Goal: Register for event/course: Sign up to attend an event or enroll in a course

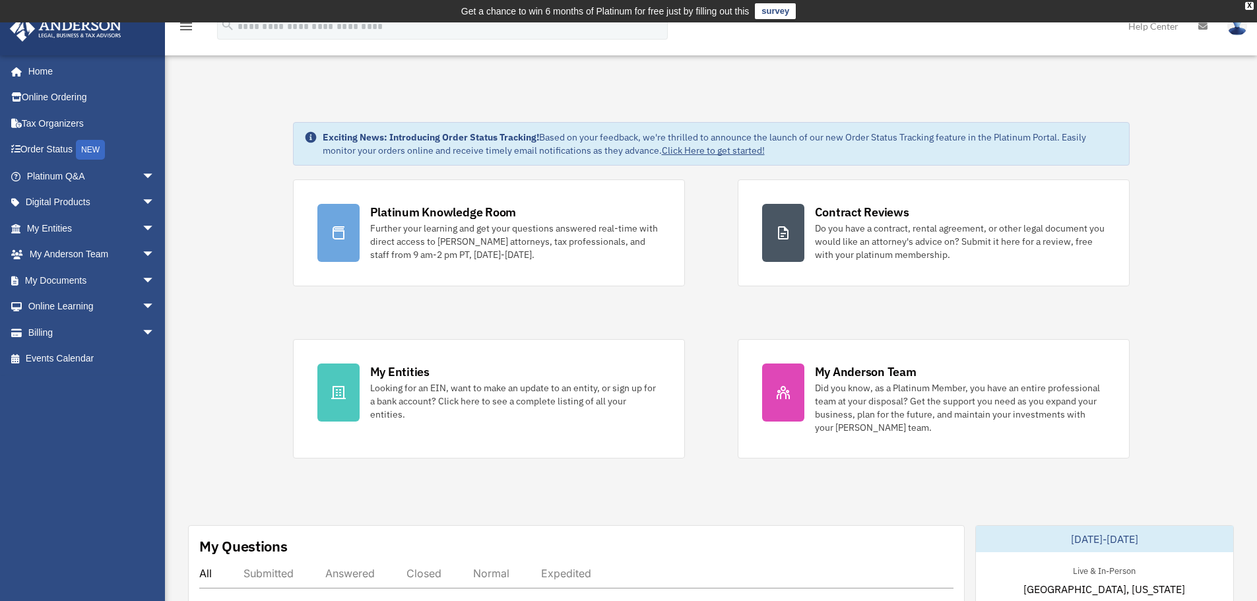
click at [1231, 32] on img at bounding box center [1238, 25] width 20 height 19
click at [1202, 26] on icon at bounding box center [1203, 26] width 9 height 9
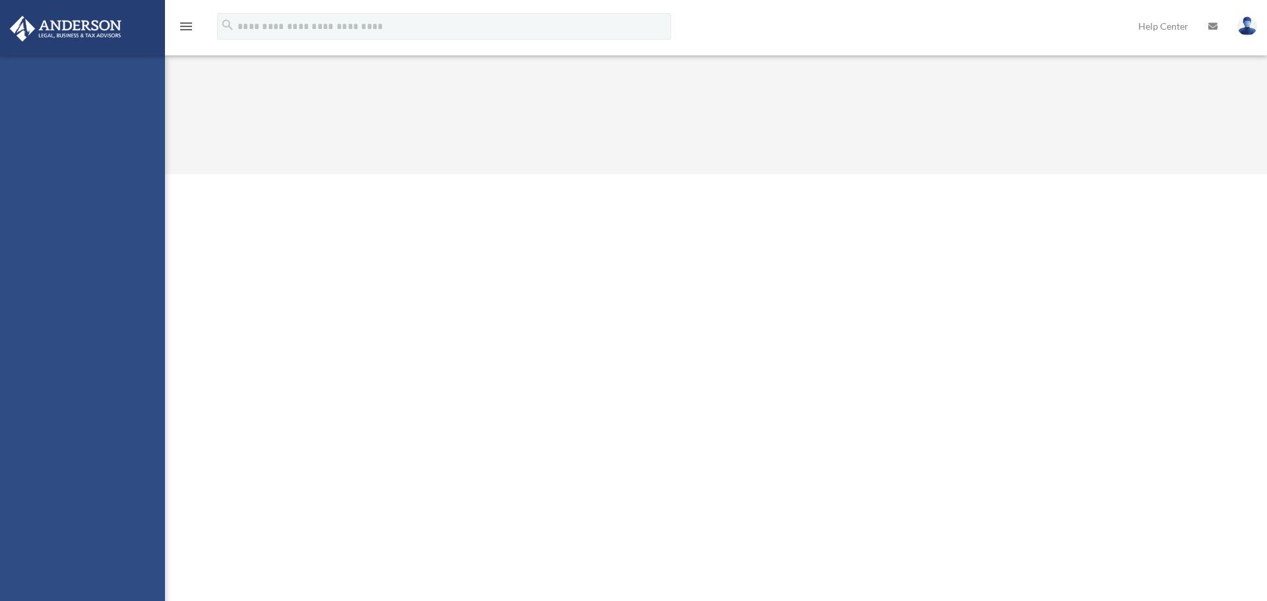
click at [1140, 28] on link "Help Center" at bounding box center [1164, 26] width 70 height 52
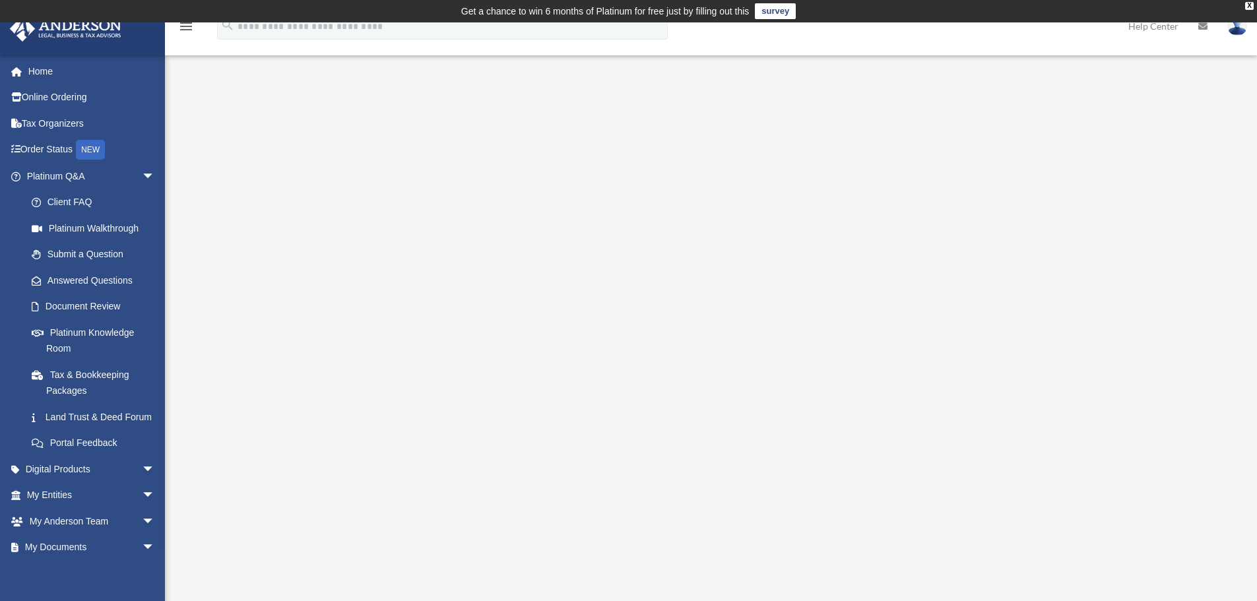
click at [1158, 28] on link "Help Center" at bounding box center [1154, 26] width 70 height 52
click at [90, 152] on div "NEW" at bounding box center [90, 150] width 29 height 20
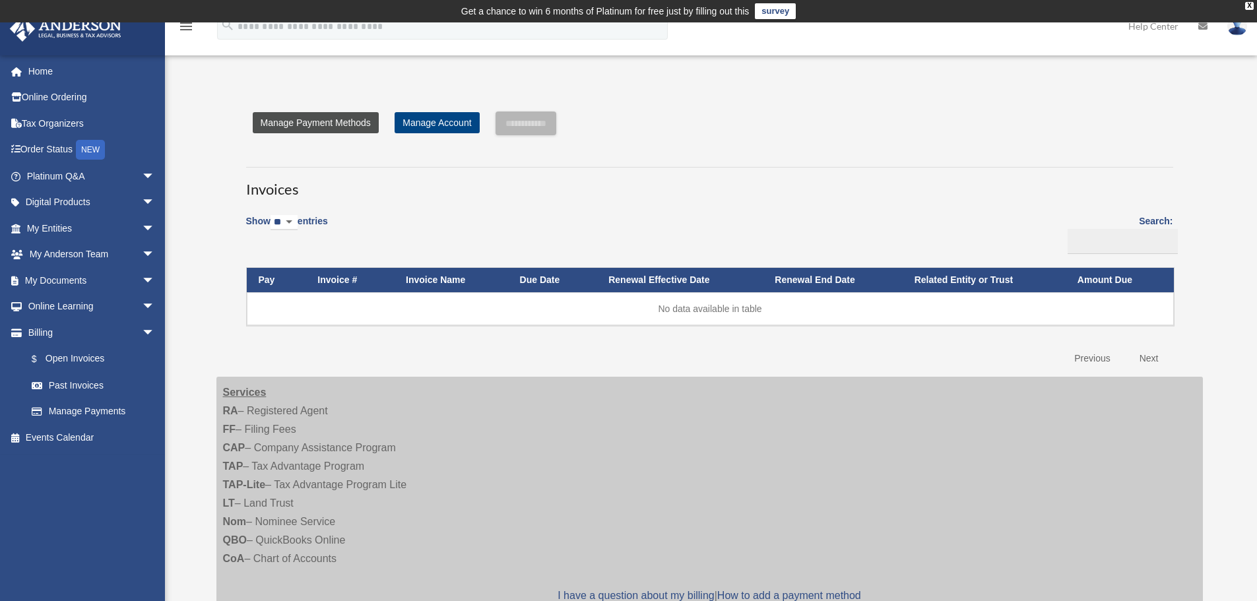
click at [312, 126] on link "Manage Payment Methods" at bounding box center [316, 122] width 126 height 21
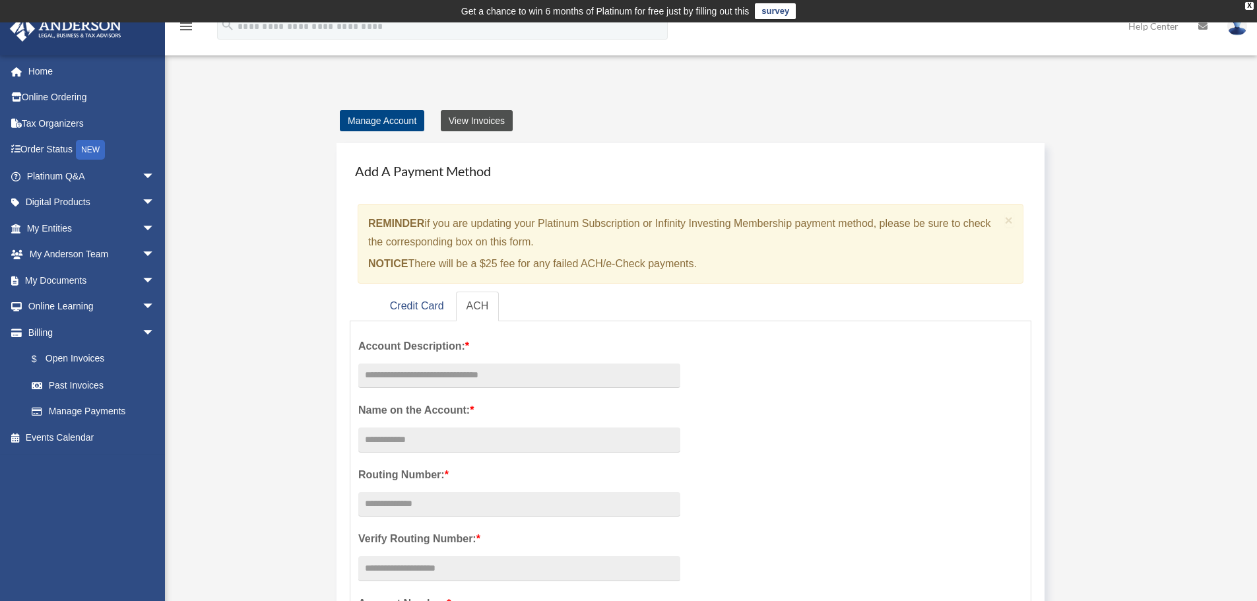
click at [478, 117] on link "View Invoices" at bounding box center [477, 120] width 72 height 21
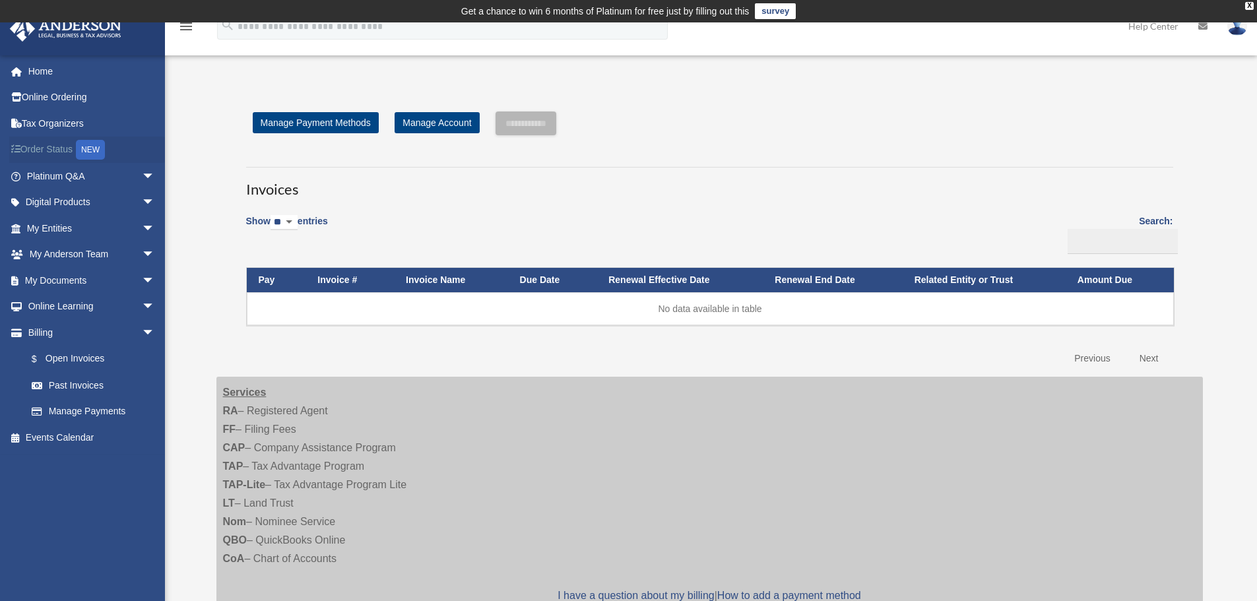
click at [92, 146] on div "NEW" at bounding box center [90, 150] width 29 height 20
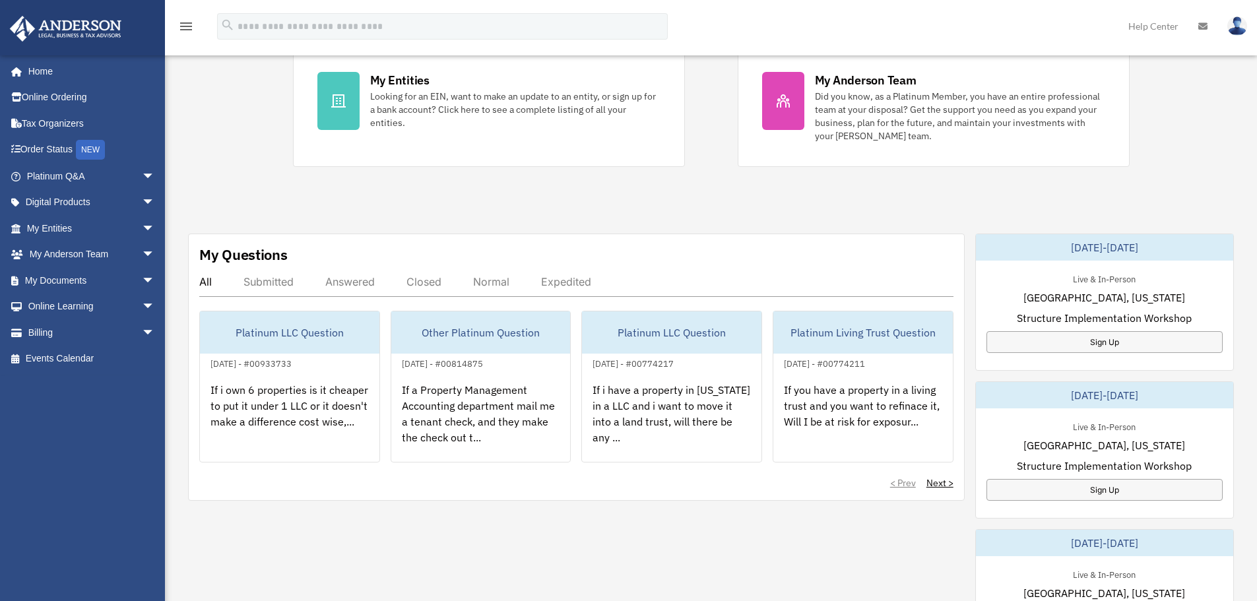
scroll to position [294, 0]
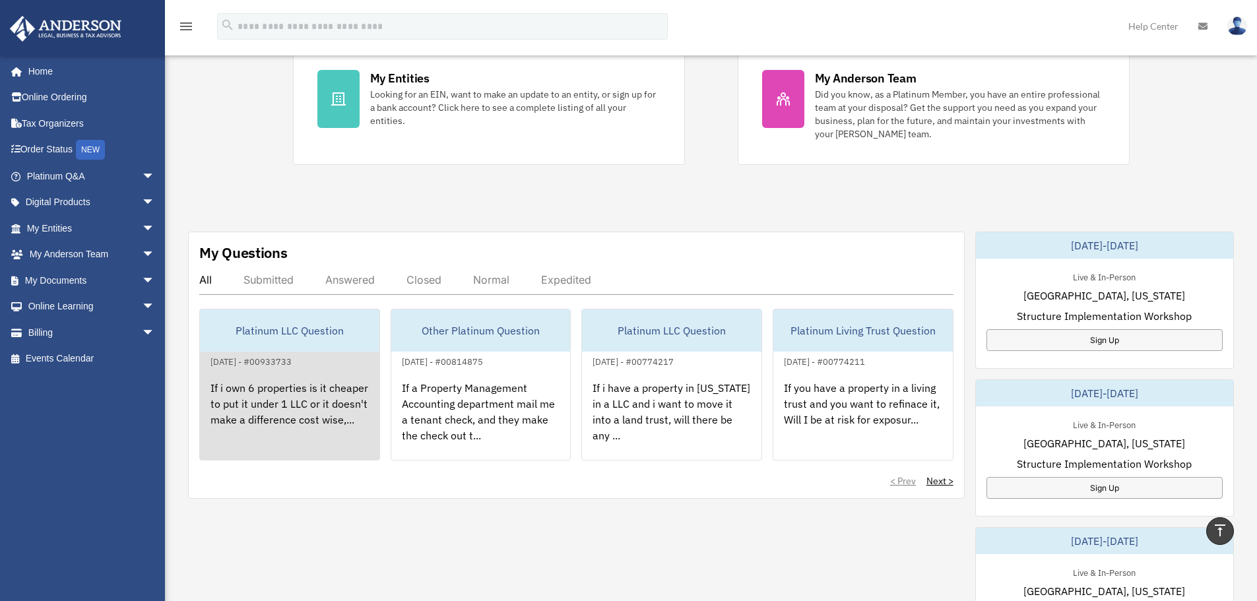
click at [276, 420] on div "If i own 6 properties is it cheaper to put it under 1 LLC or it doesn't make a …" at bounding box center [290, 421] width 180 height 103
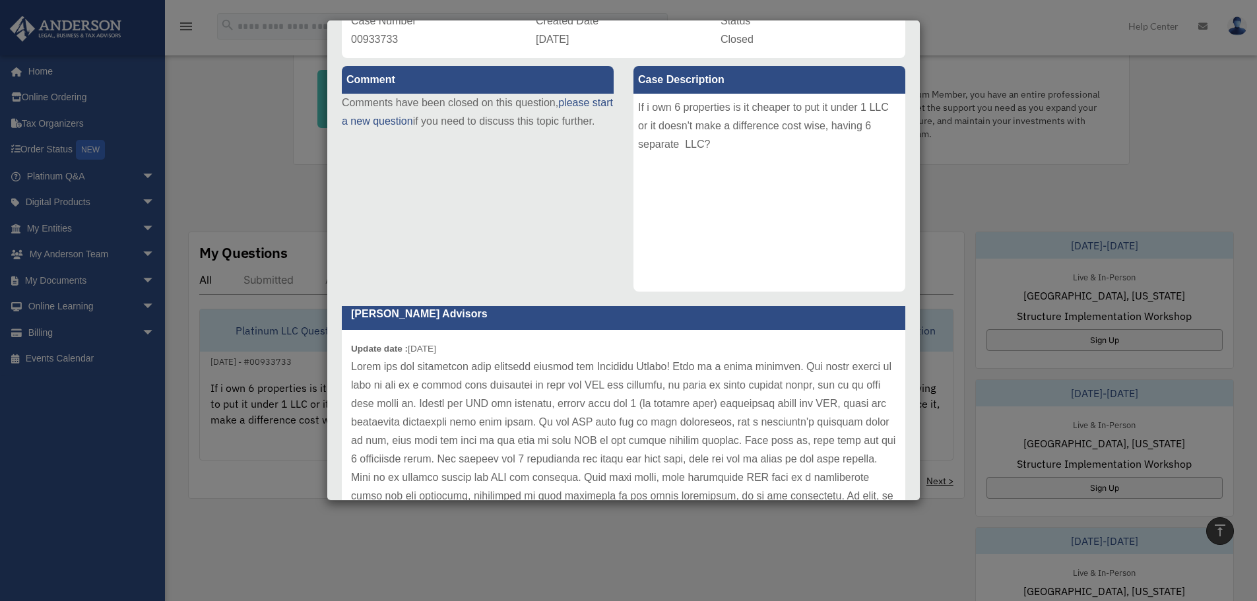
scroll to position [0, 0]
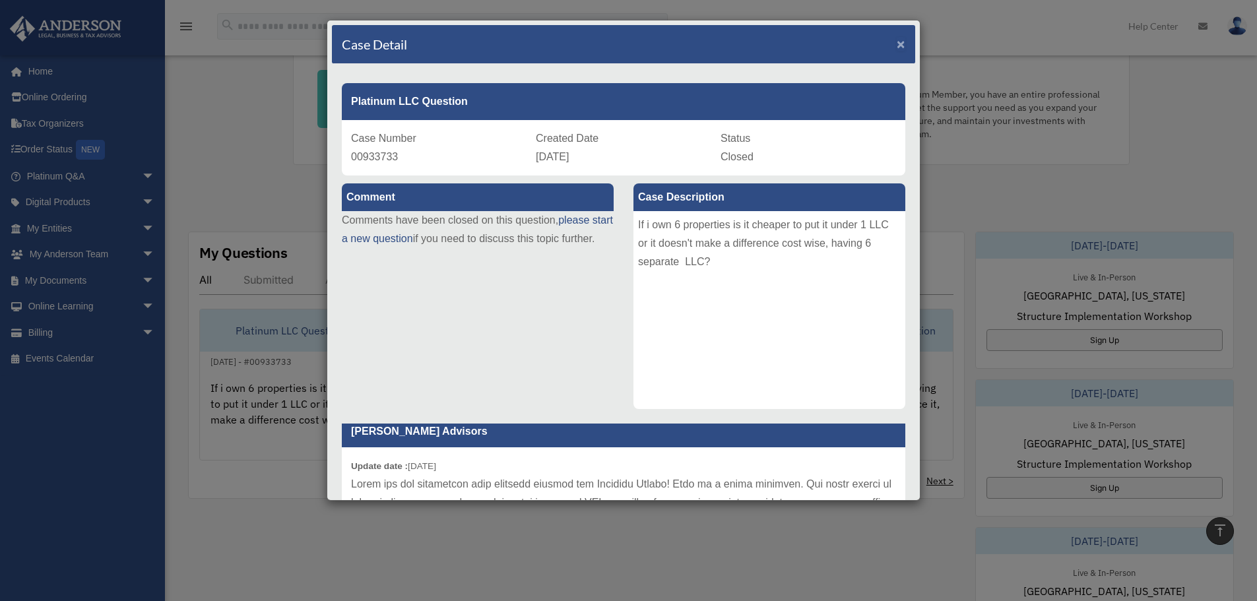
click at [897, 45] on span "×" at bounding box center [901, 43] width 9 height 15
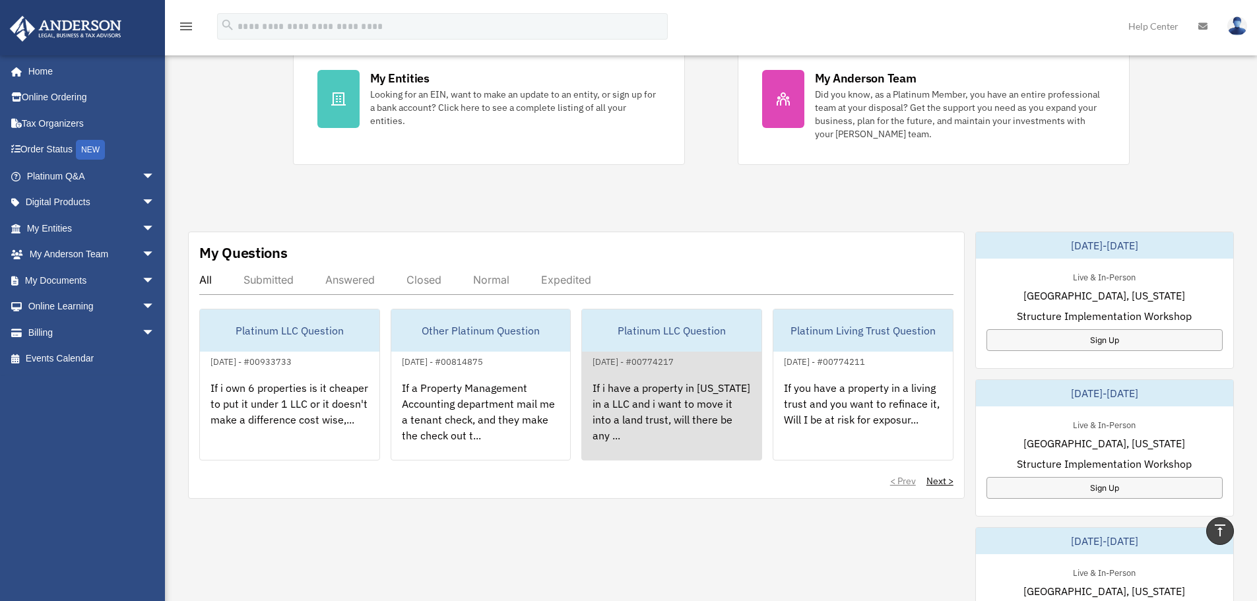
click at [640, 402] on div "If i have a property in [US_STATE] in a LLC and i want to move it into a land t…" at bounding box center [672, 421] width 180 height 103
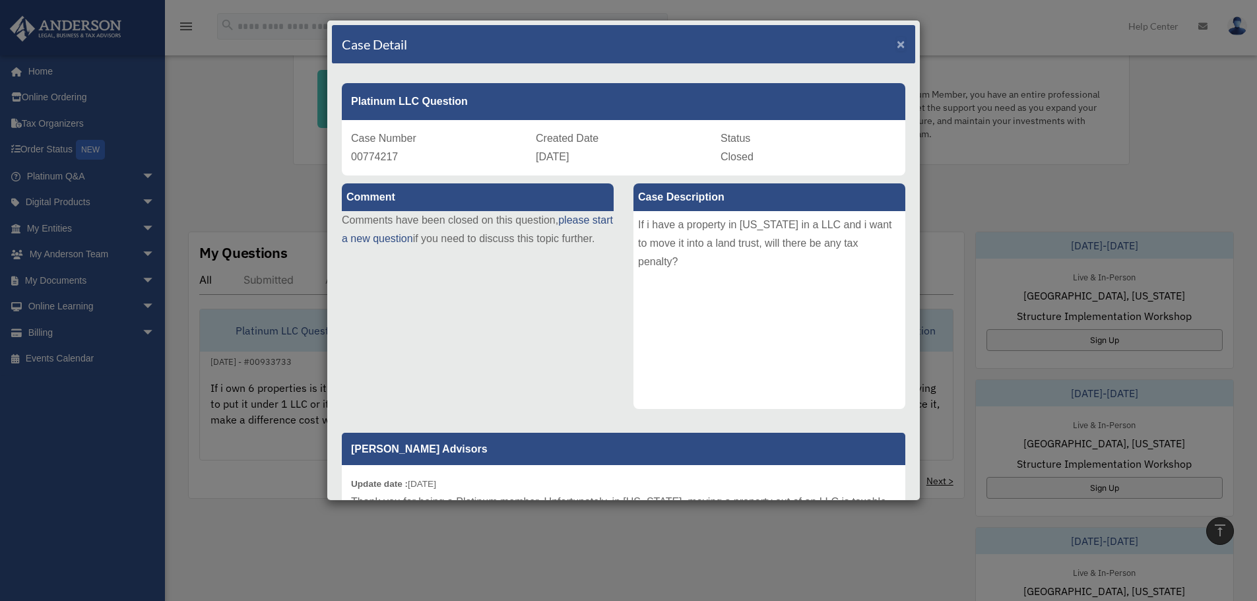
click at [897, 46] on span "×" at bounding box center [901, 43] width 9 height 15
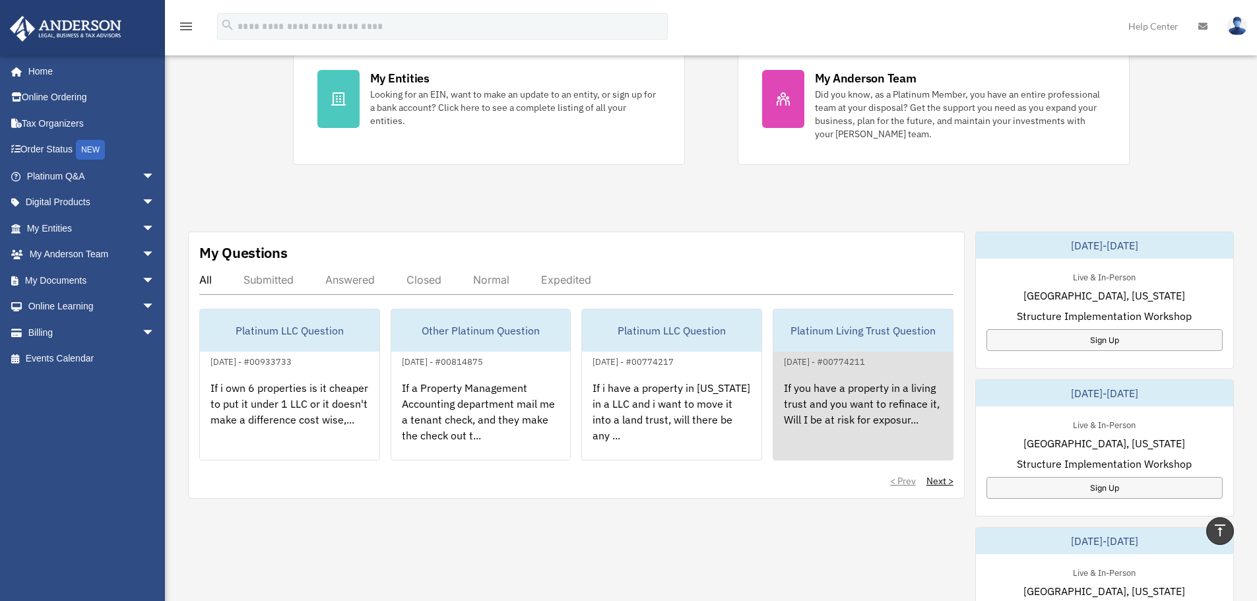
click at [899, 413] on div "If you have a property in a living trust and you want to refinace it, Will I be…" at bounding box center [864, 421] width 180 height 103
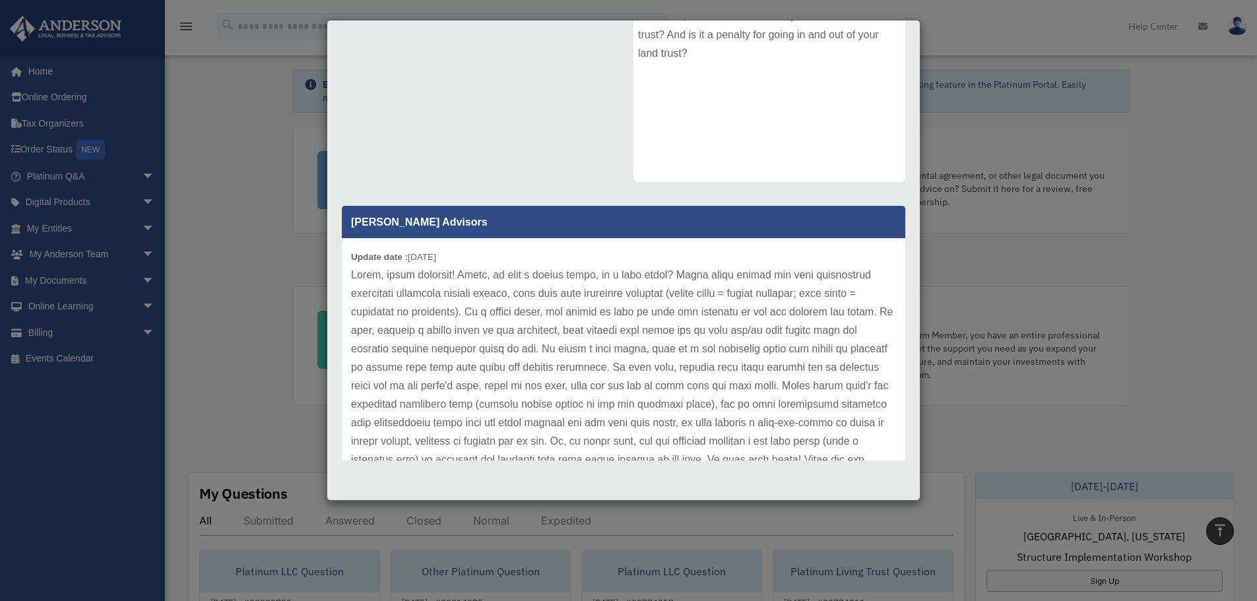
scroll to position [38, 0]
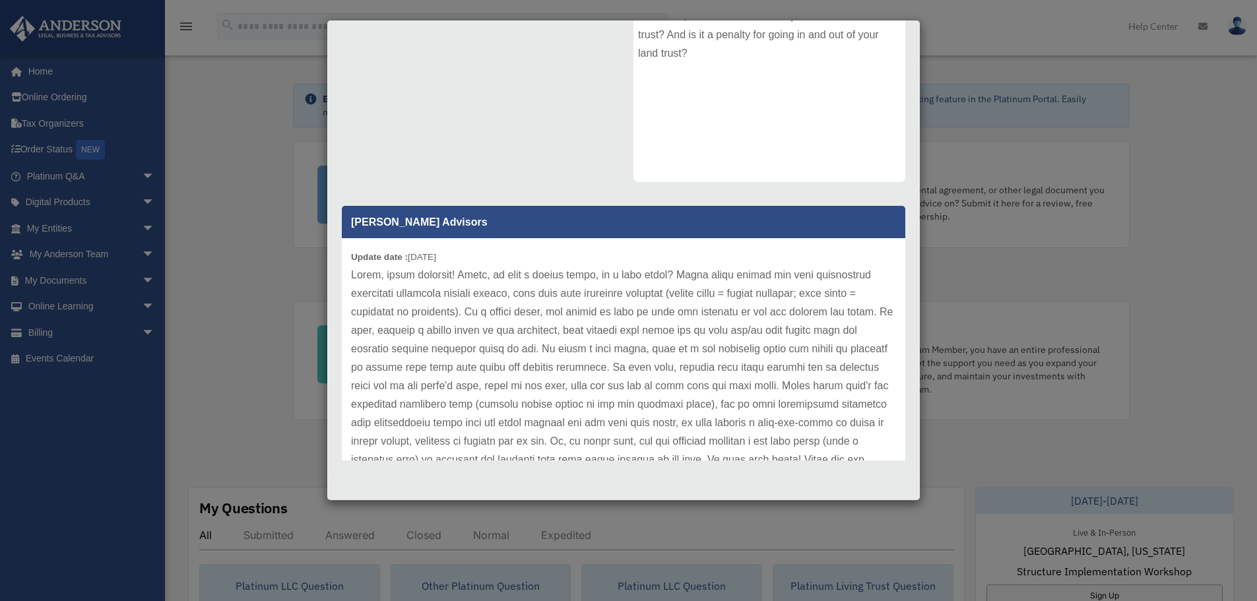
click at [1183, 128] on div "Case Detail × Platinum Living Trust Question Case Number 00774211 Created Date …" at bounding box center [628, 300] width 1257 height 601
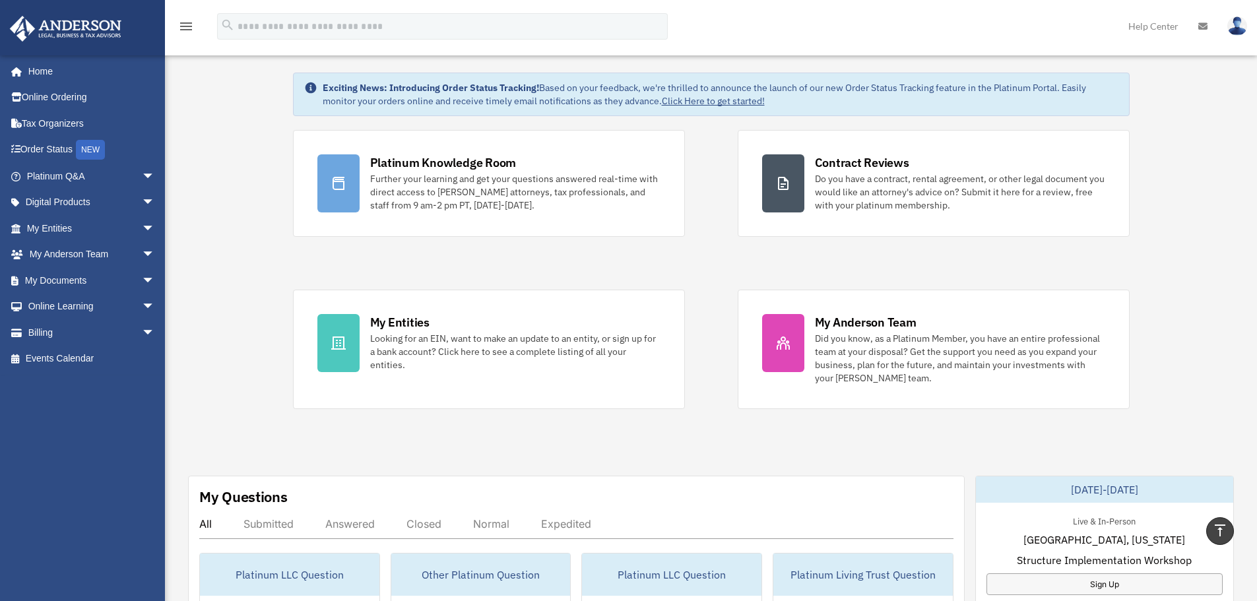
scroll to position [44, 0]
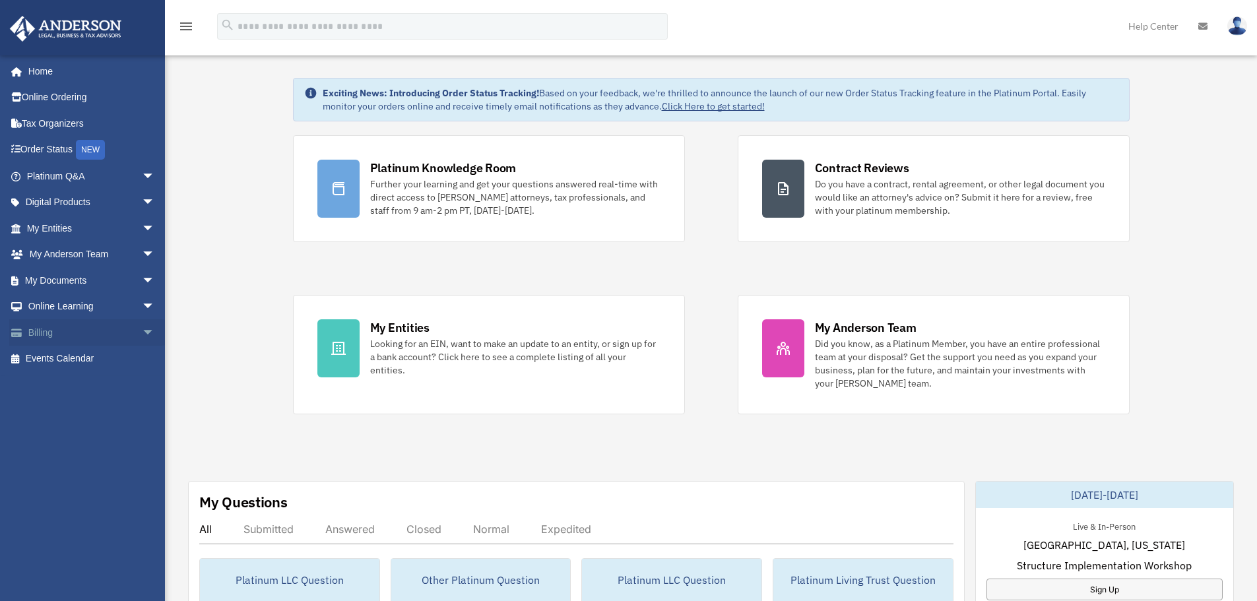
click at [142, 330] on span "arrow_drop_down" at bounding box center [155, 332] width 26 height 27
click at [106, 358] on link "$ Open Invoices" at bounding box center [96, 359] width 156 height 27
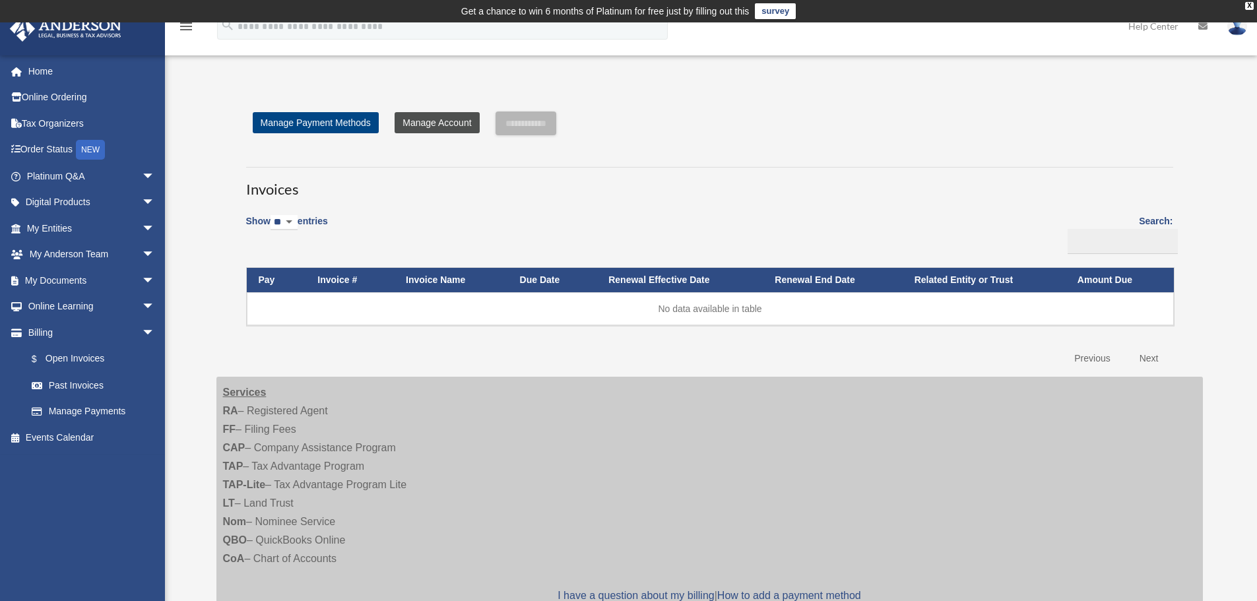
click at [414, 125] on link "Manage Account" at bounding box center [437, 122] width 84 height 21
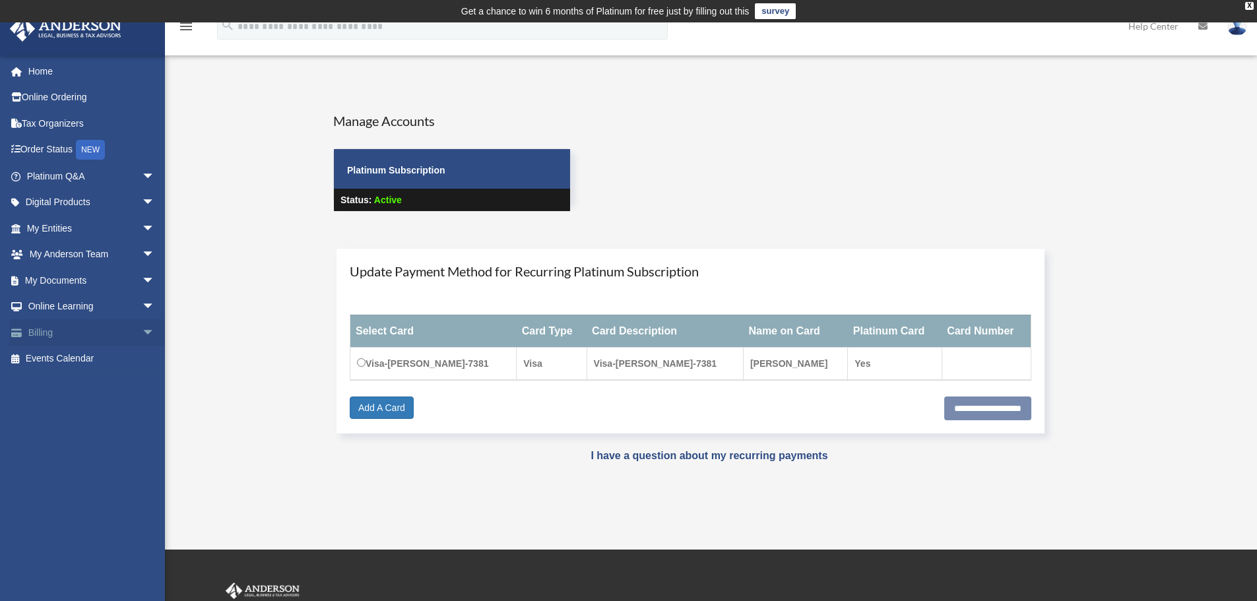
click at [142, 332] on span "arrow_drop_down" at bounding box center [155, 332] width 26 height 27
click at [102, 362] on link "$ Open Invoices" at bounding box center [96, 359] width 156 height 27
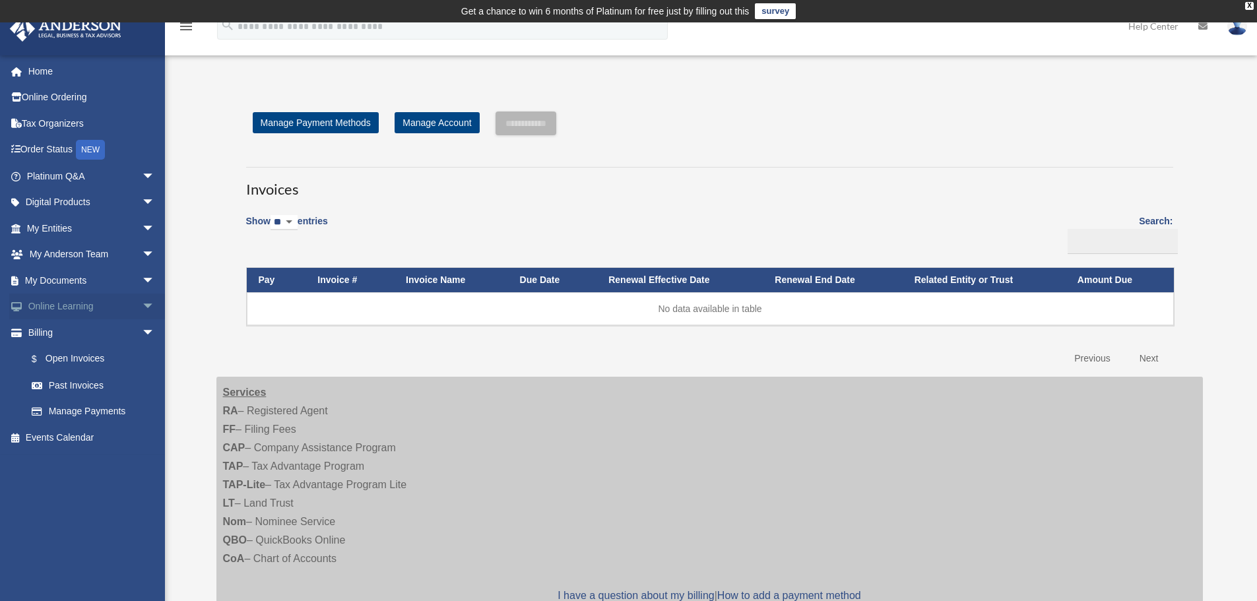
click at [88, 309] on link "Online Learning arrow_drop_down" at bounding box center [92, 307] width 166 height 26
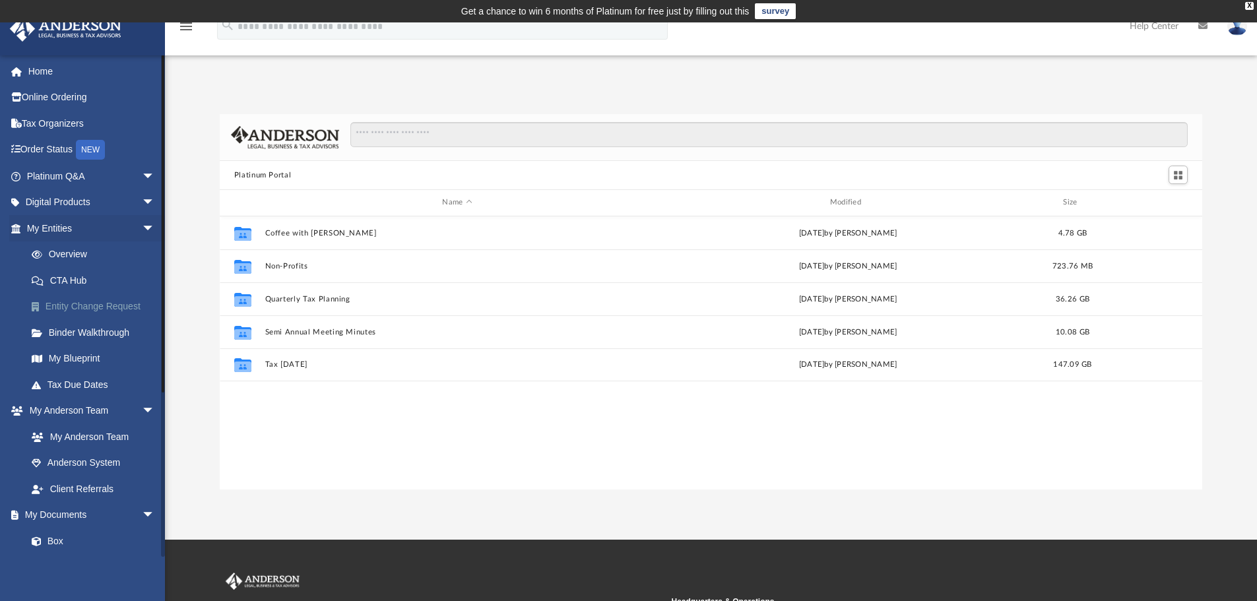
scroll to position [11, 11]
click at [142, 177] on span "arrow_drop_down" at bounding box center [155, 176] width 26 height 27
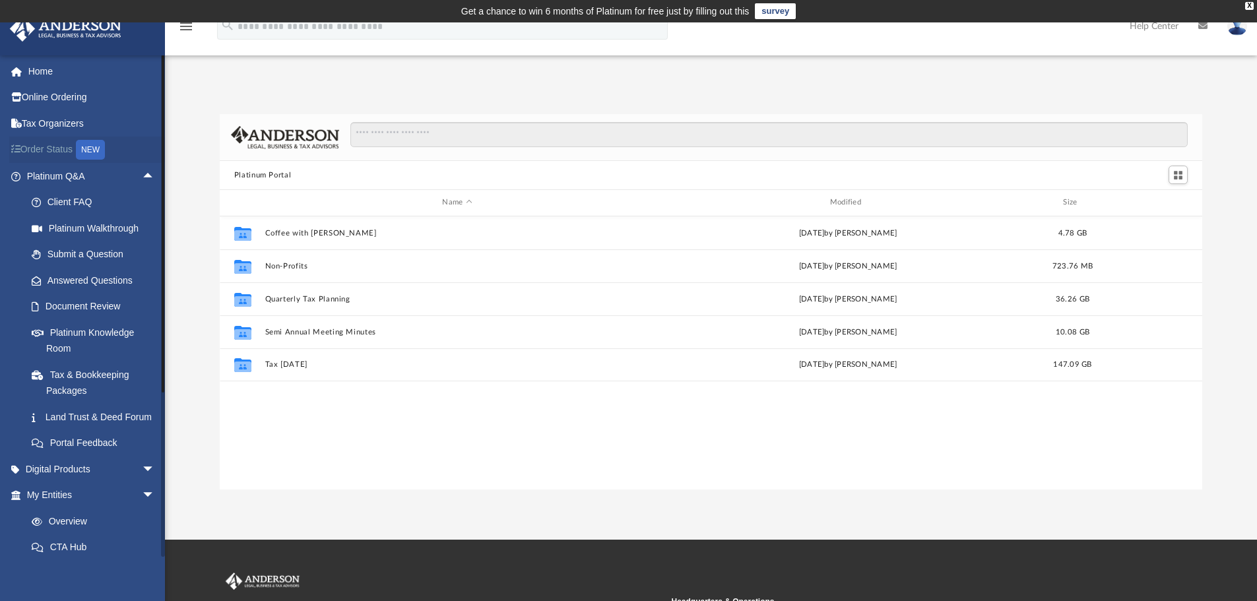
click at [92, 147] on div "NEW" at bounding box center [90, 150] width 29 height 20
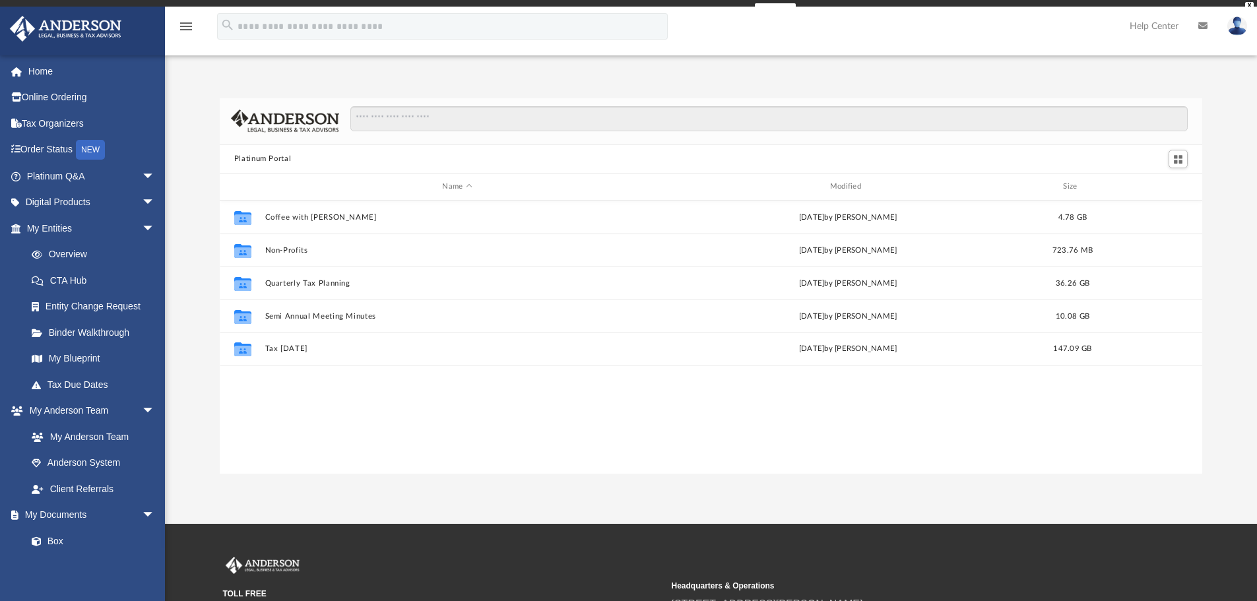
scroll to position [290, 973]
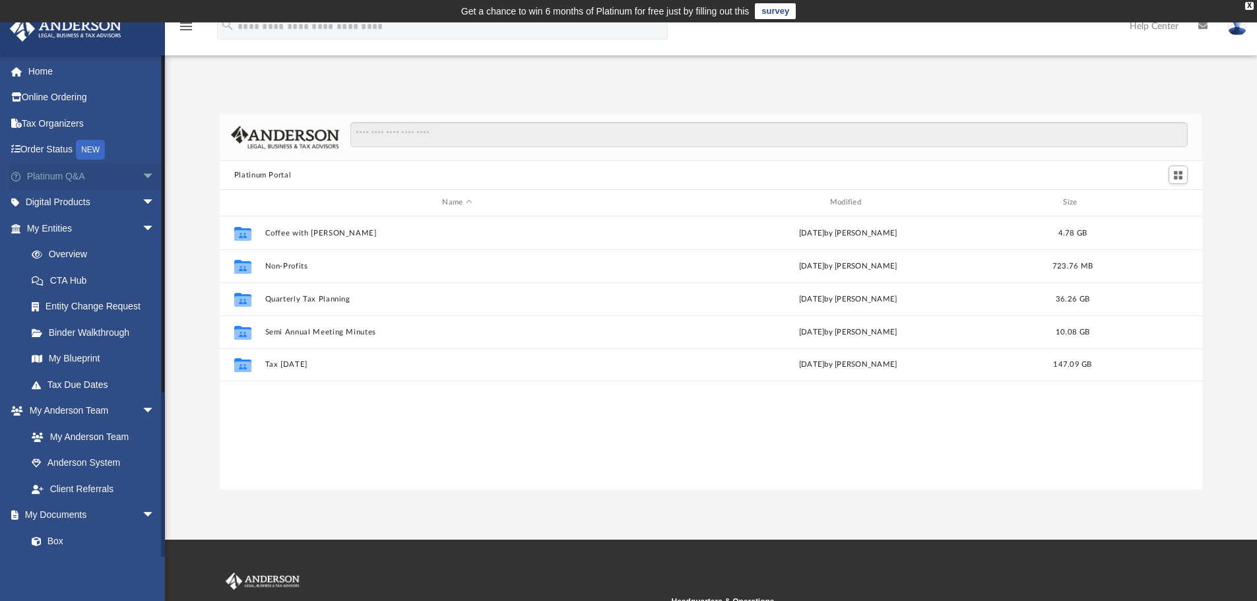
click at [142, 178] on span "arrow_drop_down" at bounding box center [155, 176] width 26 height 27
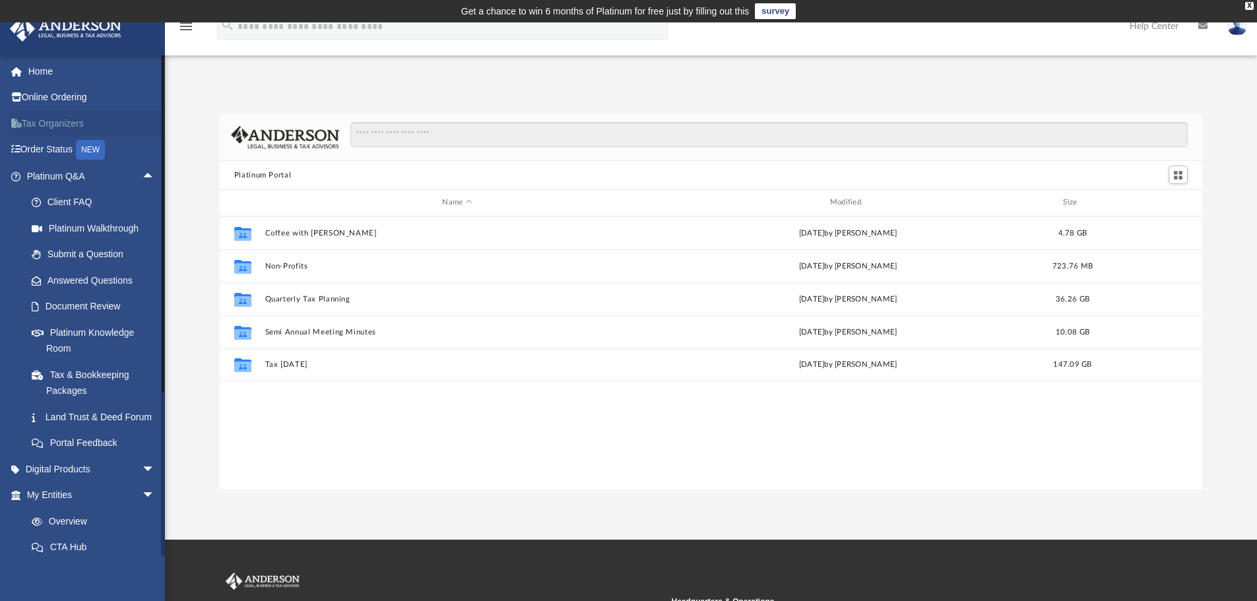
click at [69, 127] on link "Tax Organizers" at bounding box center [92, 123] width 166 height 26
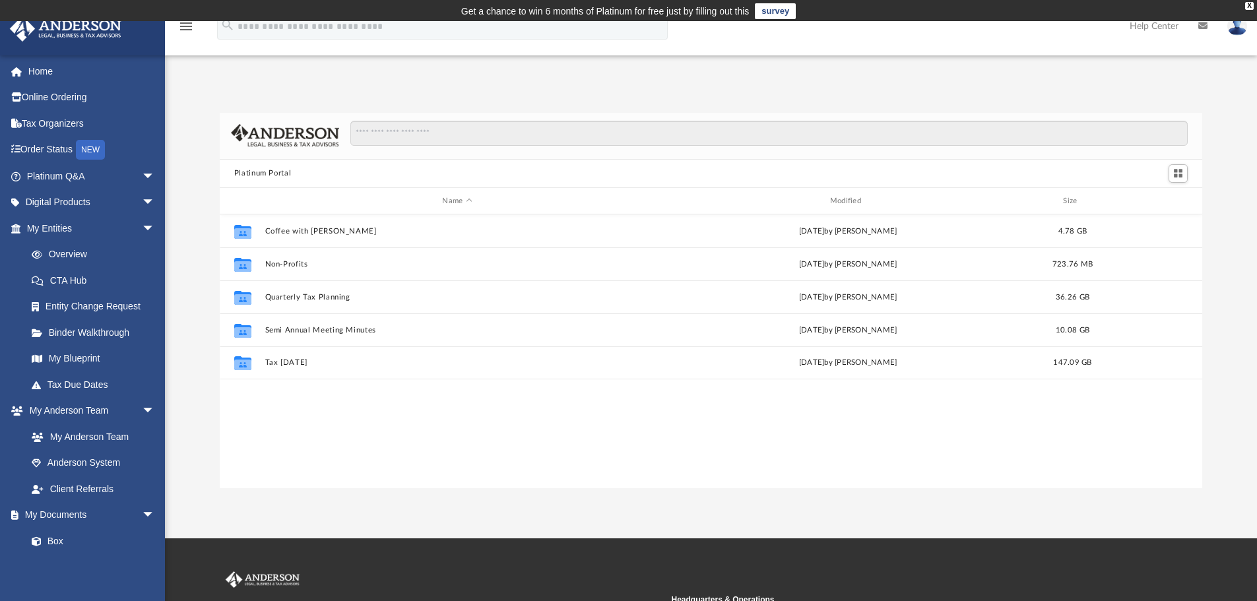
scroll to position [290, 973]
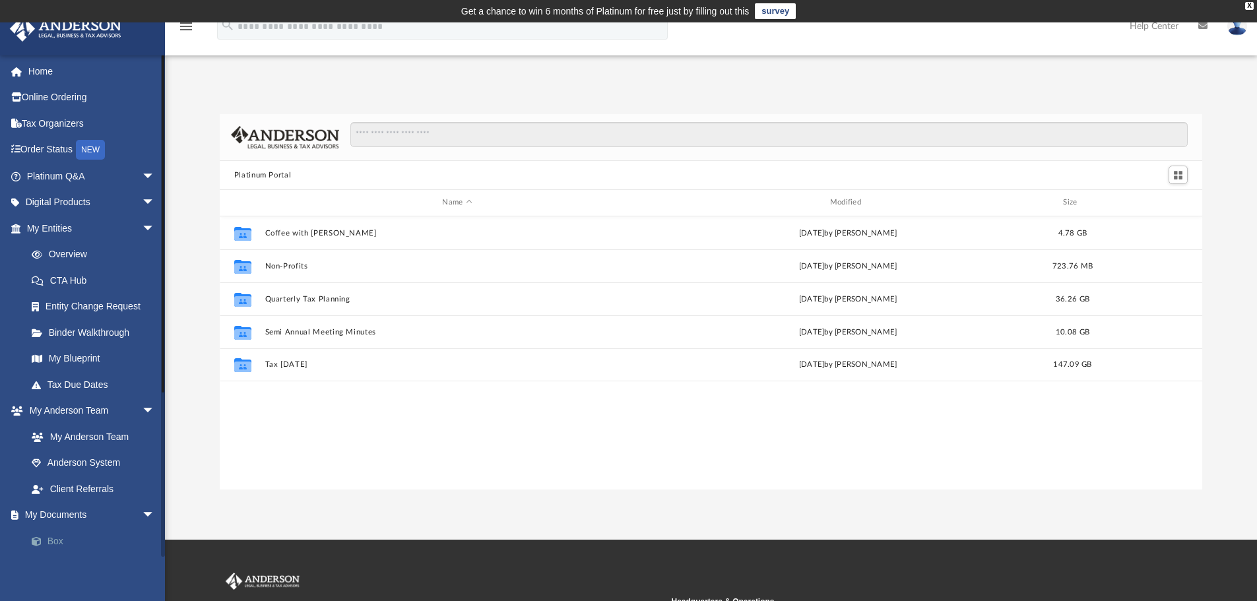
click at [63, 542] on link "Box" at bounding box center [96, 541] width 156 height 26
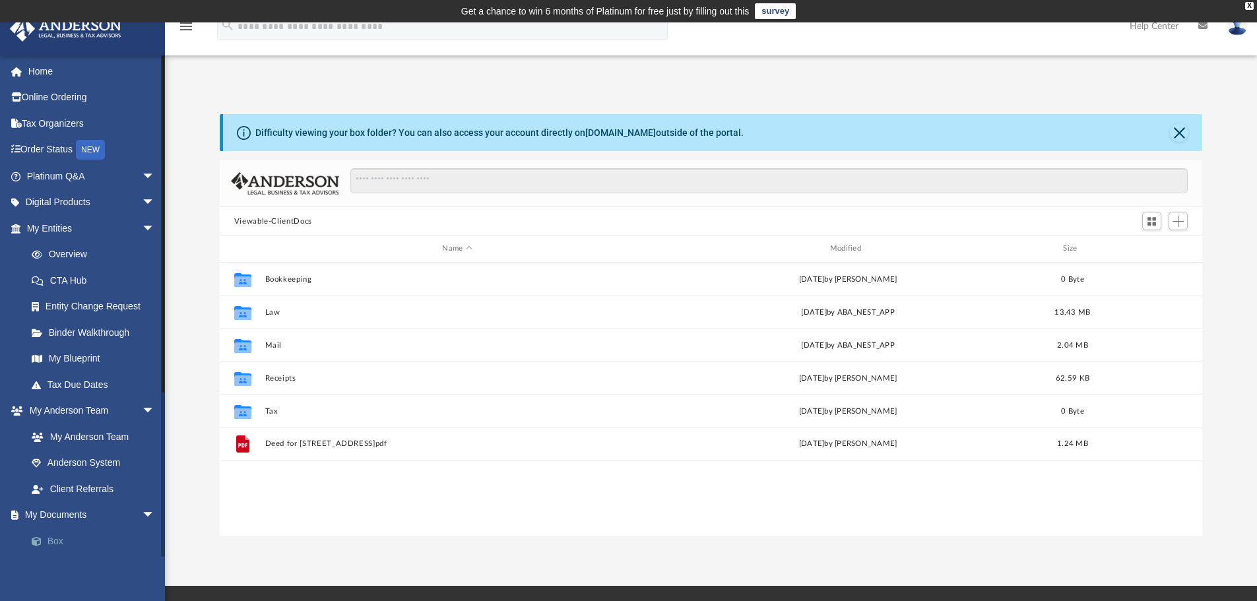
scroll to position [290, 973]
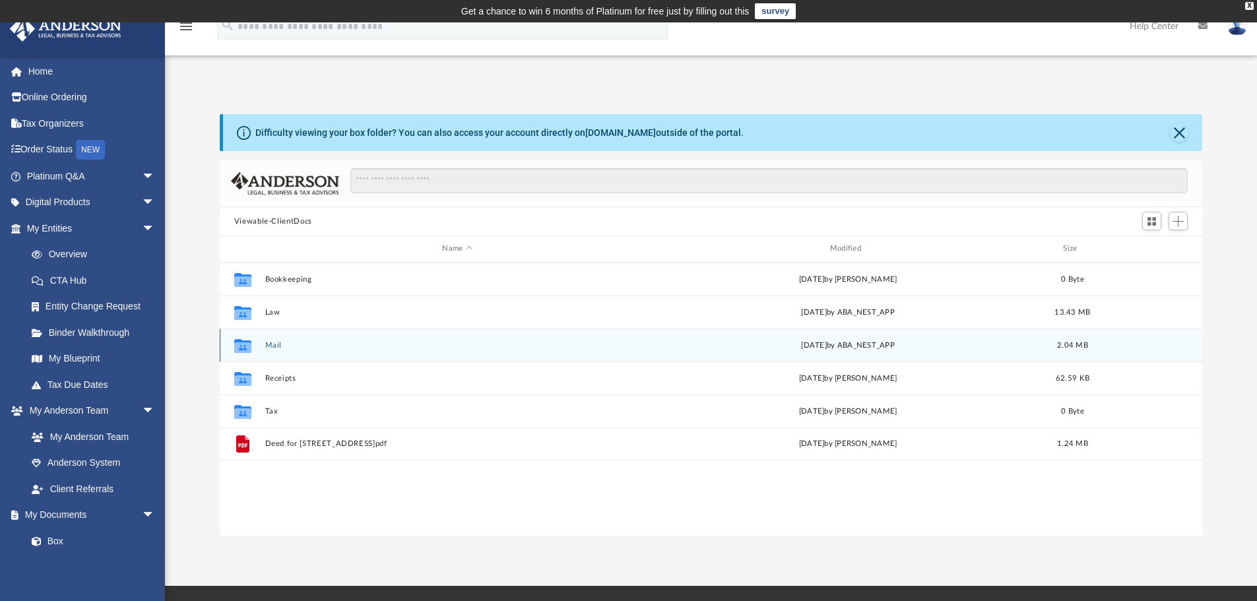
click at [286, 348] on button "Mail" at bounding box center [457, 345] width 385 height 9
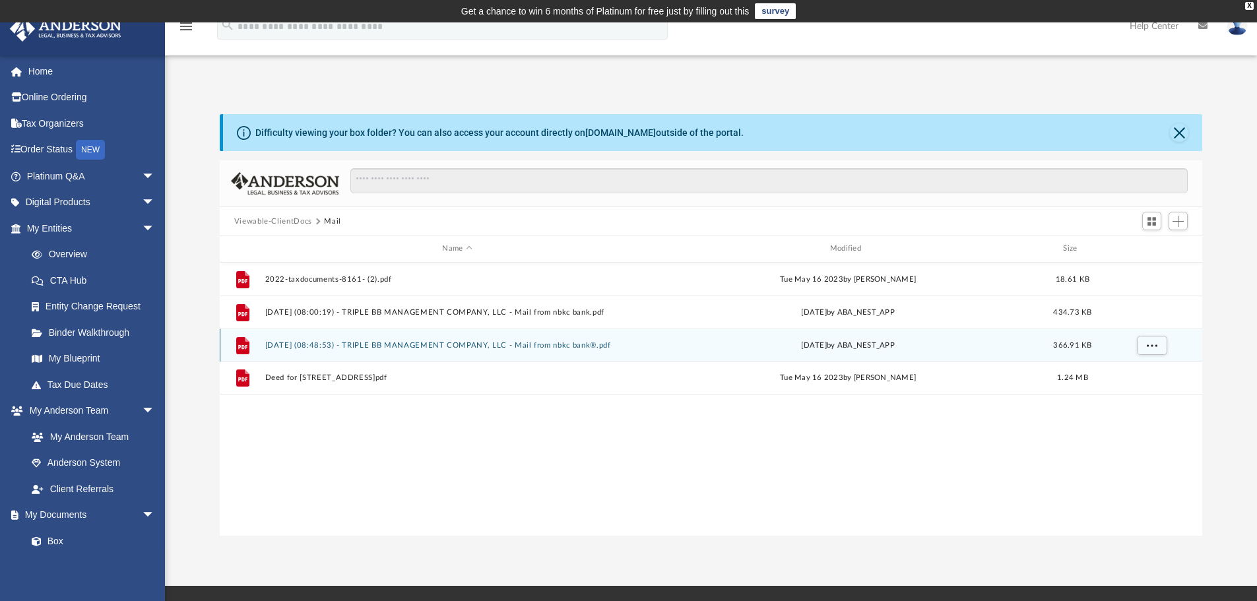
click at [407, 352] on div "File 2024.12.10 (08:48:53) - TRIPLE BB MANAGEMENT COMPANY, LLC - Mail from nbkc…" at bounding box center [711, 345] width 983 height 33
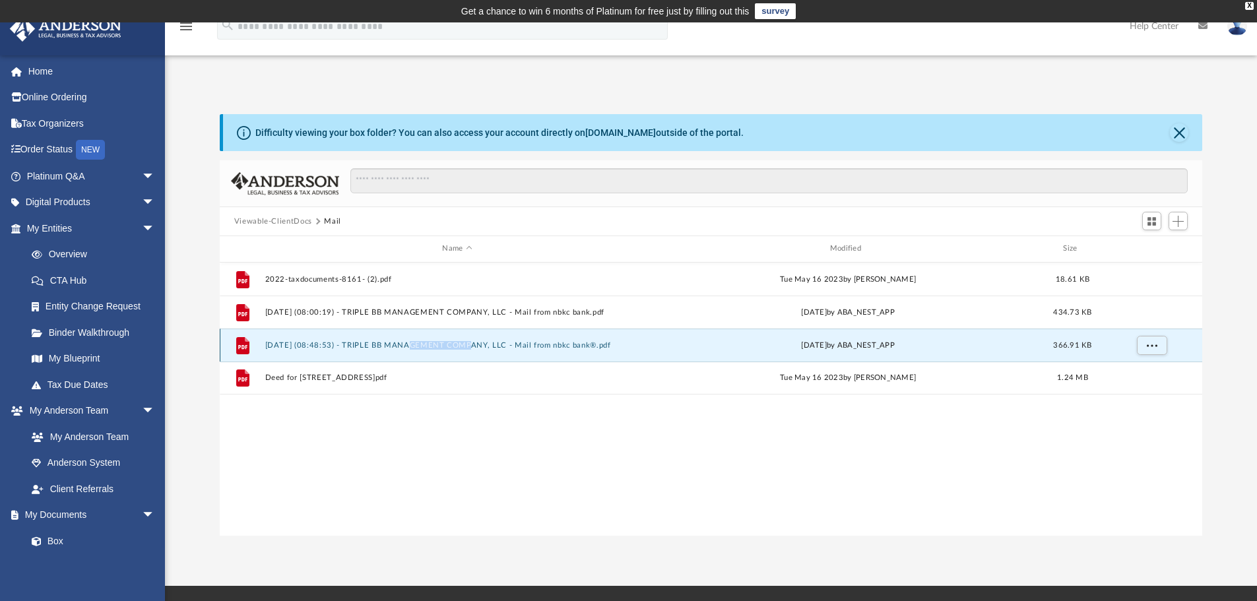
click at [407, 352] on div "File 2024.12.10 (08:48:53) - TRIPLE BB MANAGEMENT COMPANY, LLC - Mail from nbkc…" at bounding box center [711, 345] width 983 height 33
click at [1156, 347] on span "More options" at bounding box center [1151, 344] width 11 height 7
click at [1124, 371] on li "Preview" at bounding box center [1140, 373] width 38 height 14
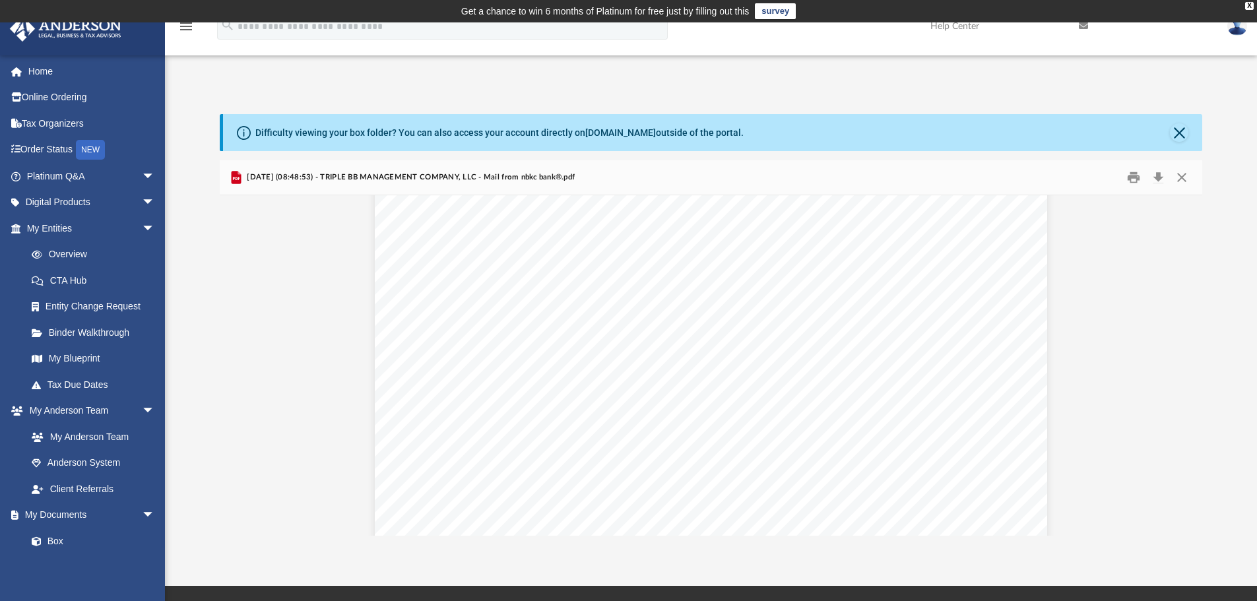
scroll to position [0, 0]
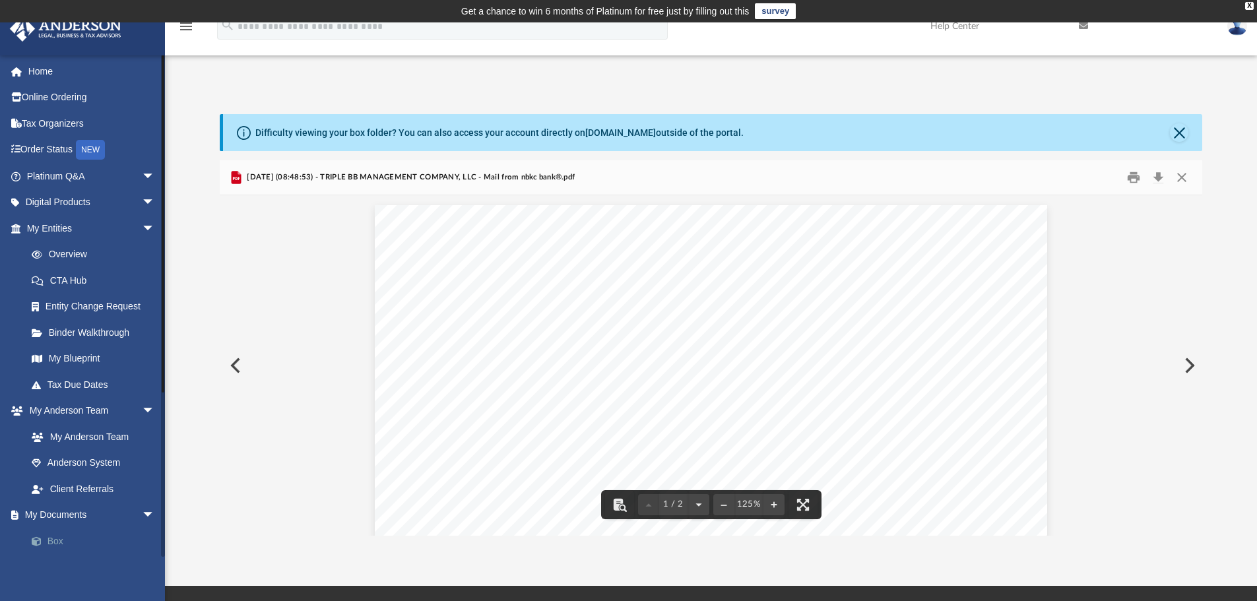
click at [65, 544] on link "Box" at bounding box center [96, 541] width 156 height 26
click at [1239, 24] on img at bounding box center [1238, 25] width 20 height 19
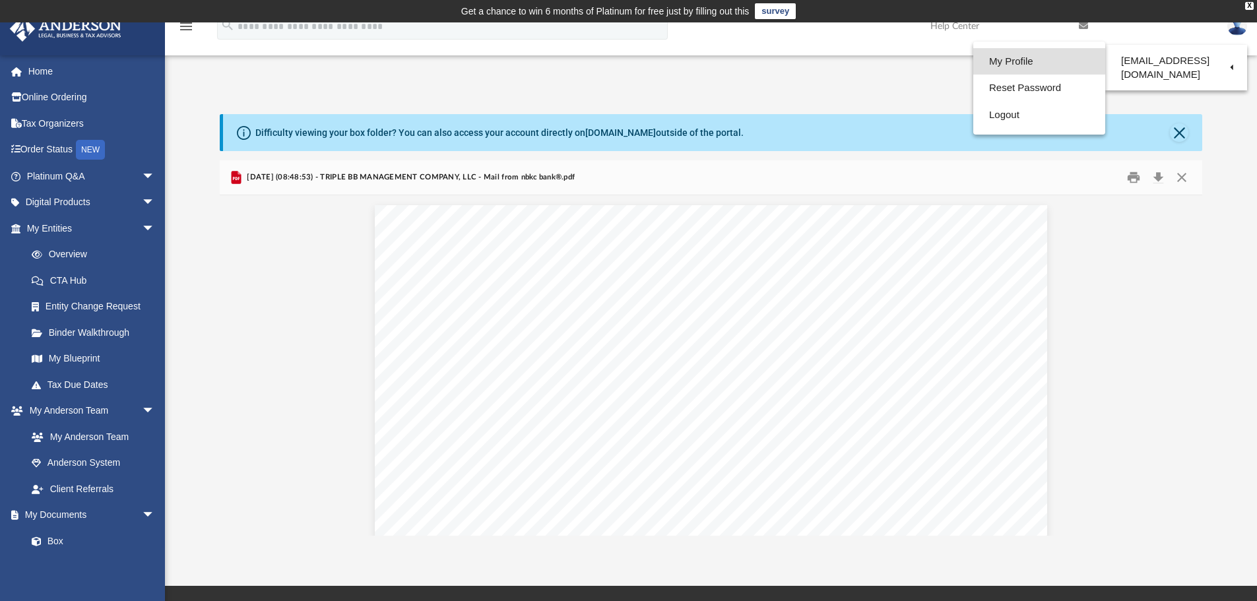
click at [1021, 59] on link "My Profile" at bounding box center [1039, 61] width 132 height 27
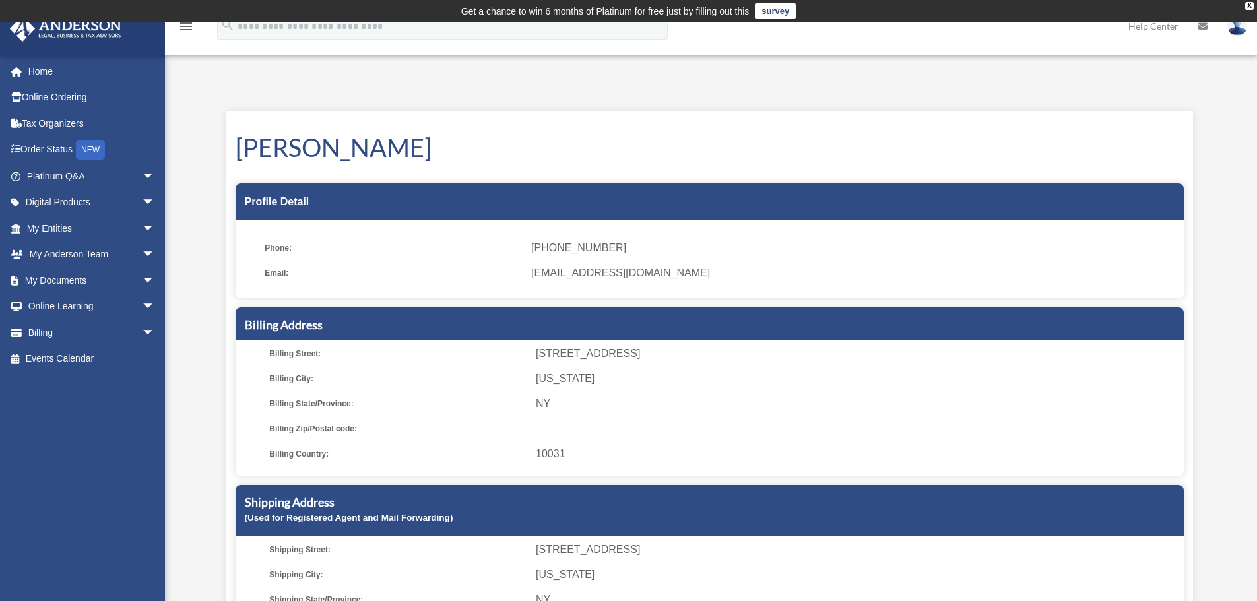
click at [183, 28] on icon "menu" at bounding box center [186, 26] width 16 height 16
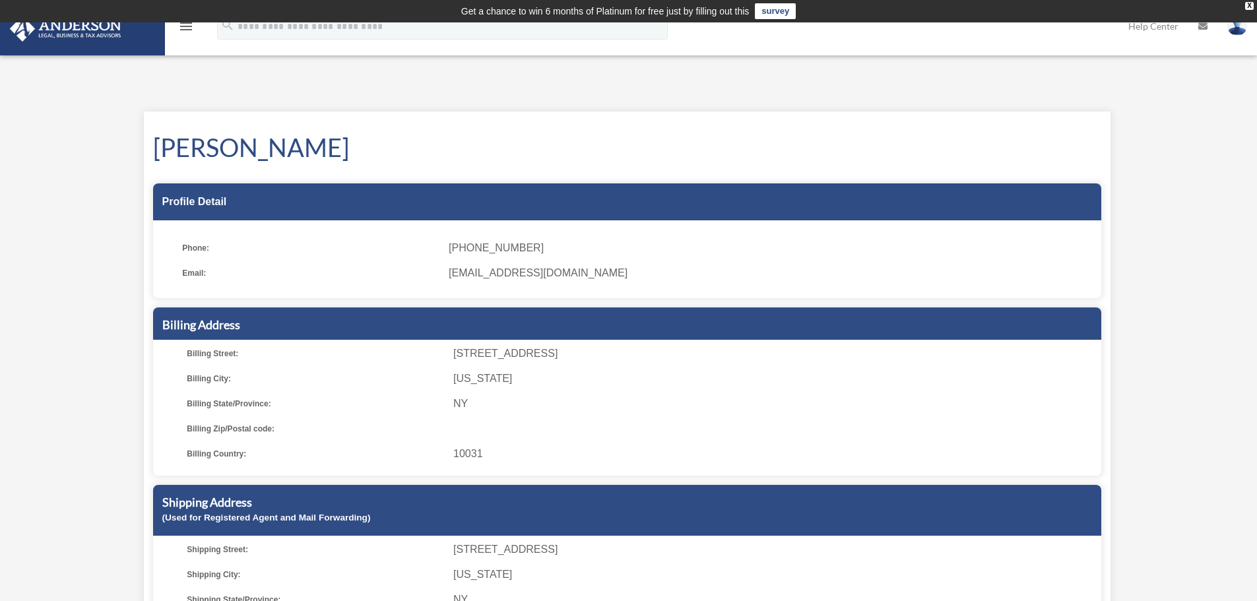
click at [508, 264] on span "[EMAIL_ADDRESS][DOMAIN_NAME]" at bounding box center [770, 273] width 643 height 18
click at [474, 201] on div "Profile Detail" at bounding box center [627, 201] width 948 height 37
click at [1249, 6] on div "X" at bounding box center [1249, 6] width 9 height 8
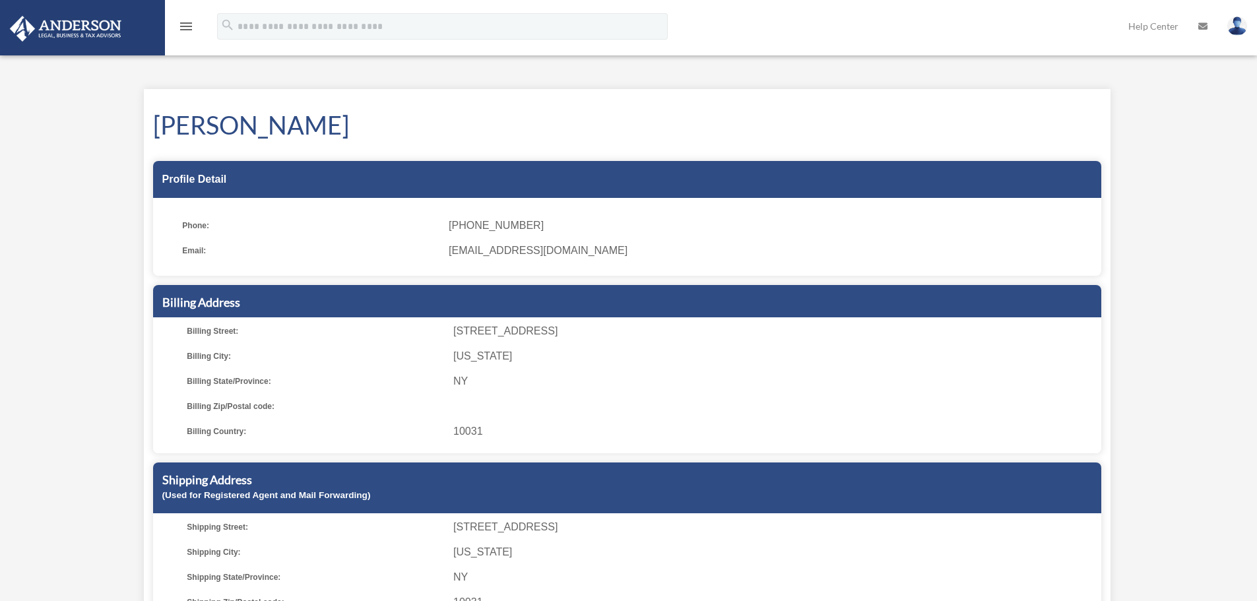
click at [1235, 33] on img at bounding box center [1238, 25] width 20 height 19
click at [1011, 94] on link "Reset Password" at bounding box center [1039, 88] width 132 height 27
click at [1202, 24] on icon at bounding box center [1203, 26] width 9 height 9
click at [1140, 28] on link "Help Center" at bounding box center [1154, 26] width 70 height 52
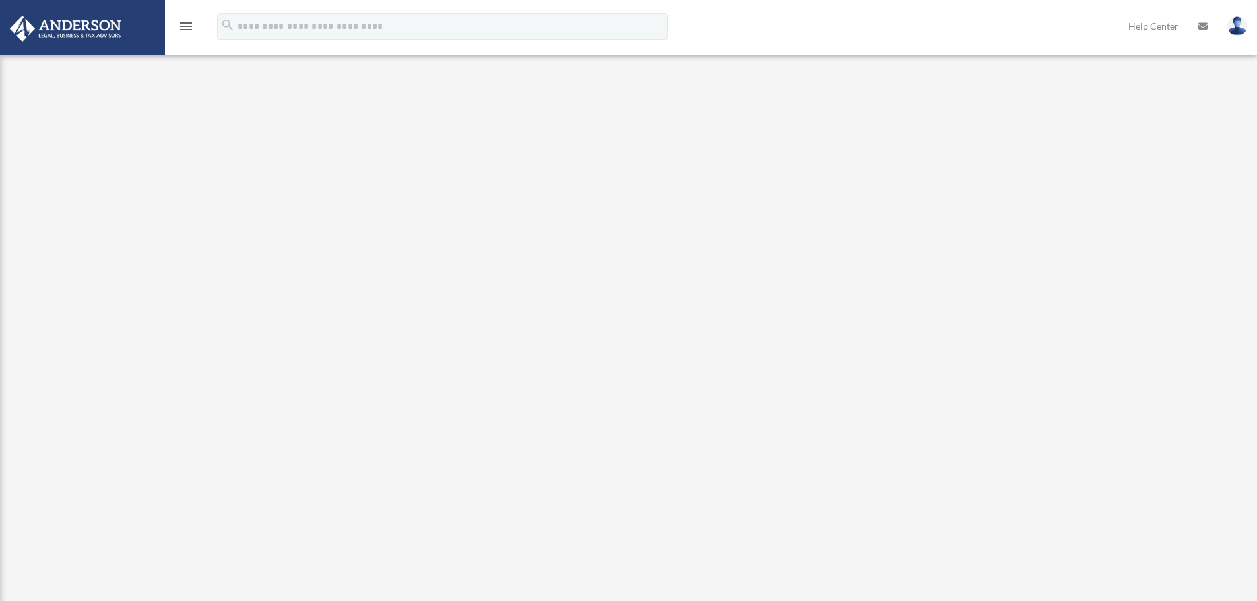
click at [1233, 28] on img at bounding box center [1238, 25] width 20 height 19
click at [1029, 61] on link "My Profile" at bounding box center [1039, 61] width 132 height 27
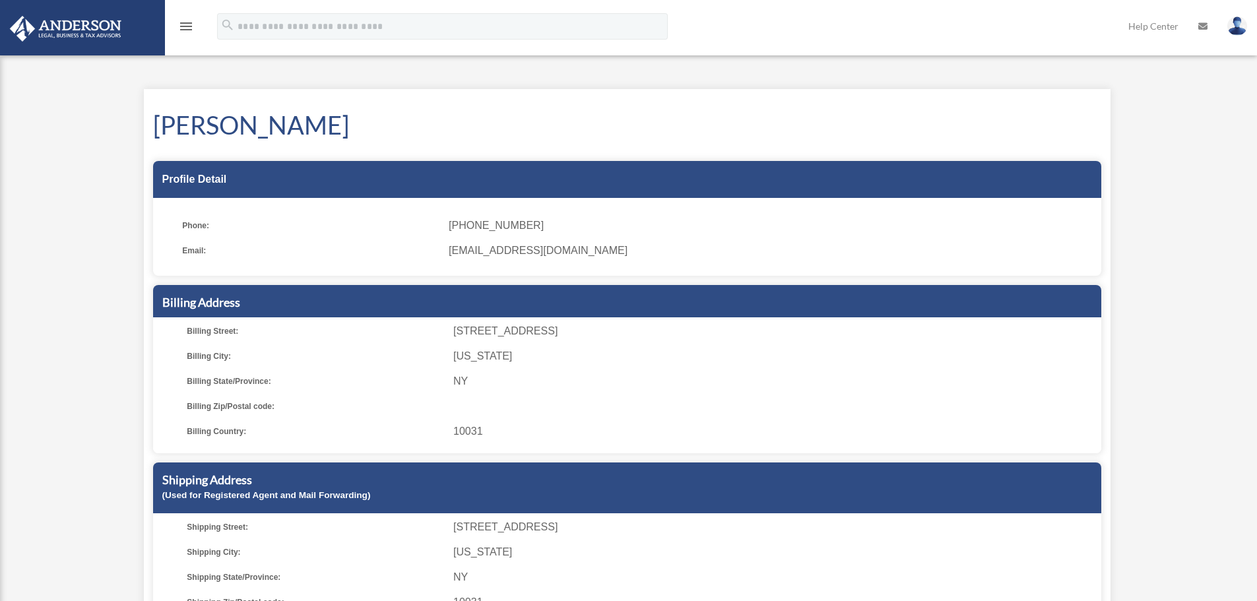
click at [467, 226] on span "(347) 756-9491" at bounding box center [770, 225] width 643 height 18
drag, startPoint x: 450, startPoint y: 226, endPoint x: 728, endPoint y: 235, distance: 278.0
click at [729, 233] on span "(347) 756-9491" at bounding box center [770, 225] width 643 height 18
click at [187, 30] on icon "menu" at bounding box center [186, 26] width 16 height 16
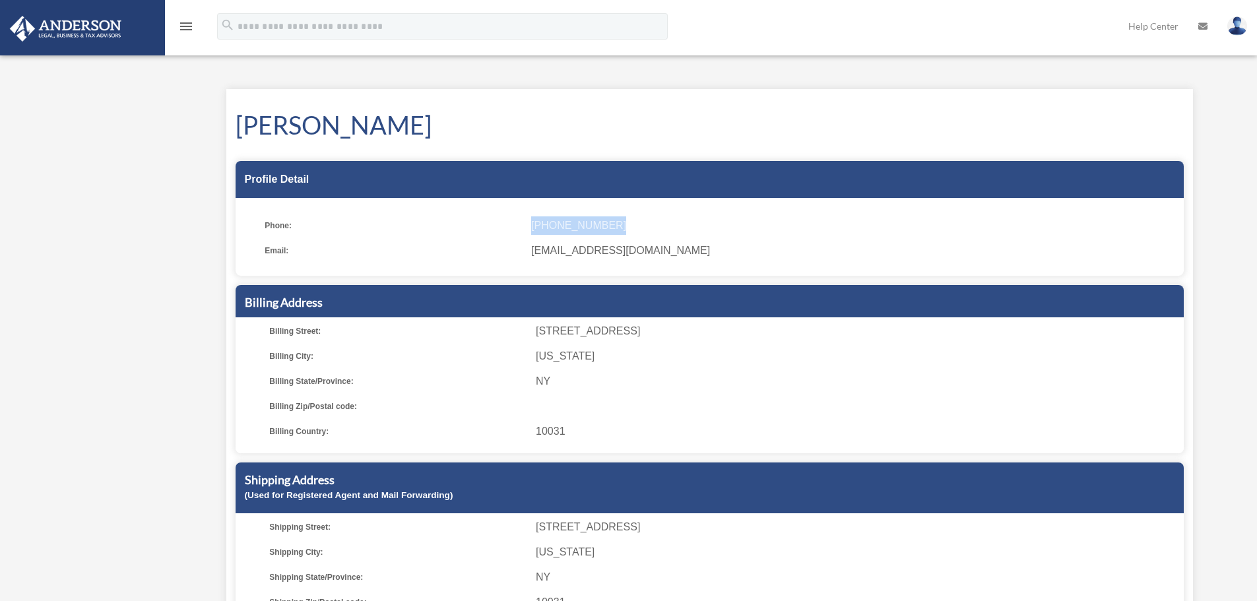
click at [187, 30] on icon "menu" at bounding box center [186, 26] width 16 height 16
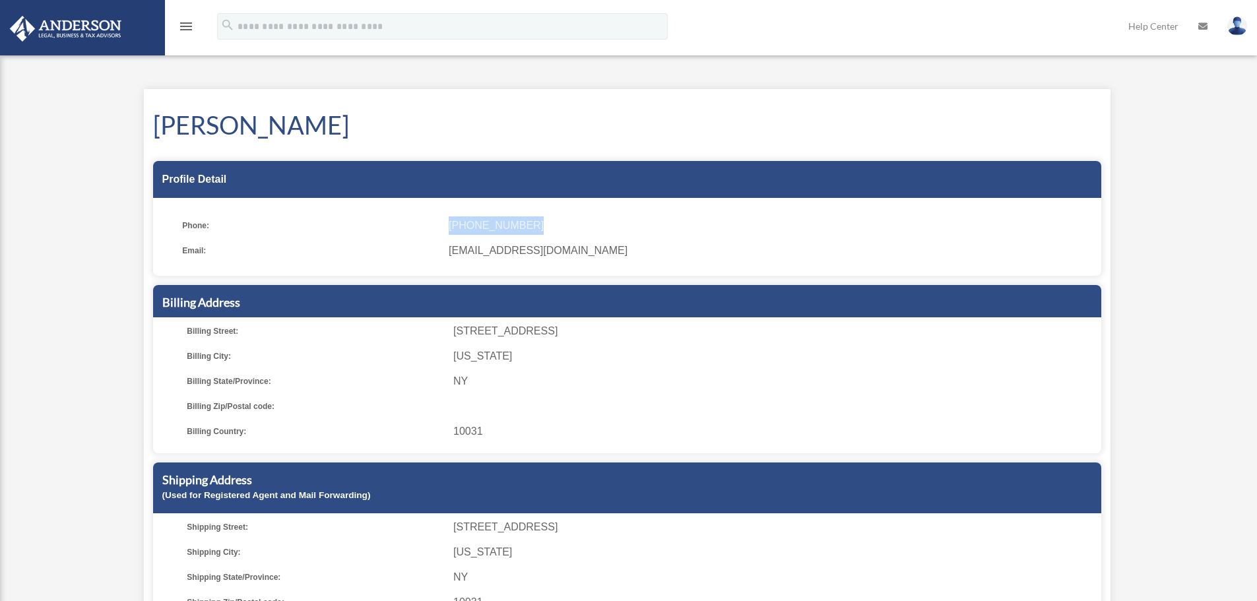
click at [187, 30] on icon "menu" at bounding box center [186, 26] width 16 height 16
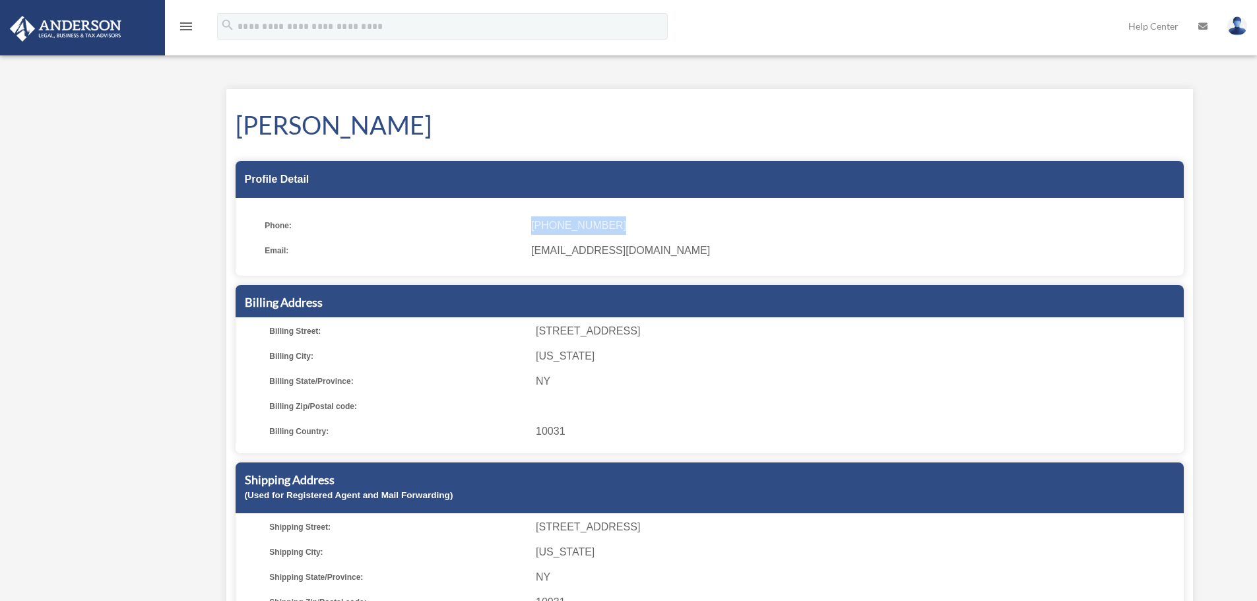
click at [187, 30] on icon "menu" at bounding box center [186, 26] width 16 height 16
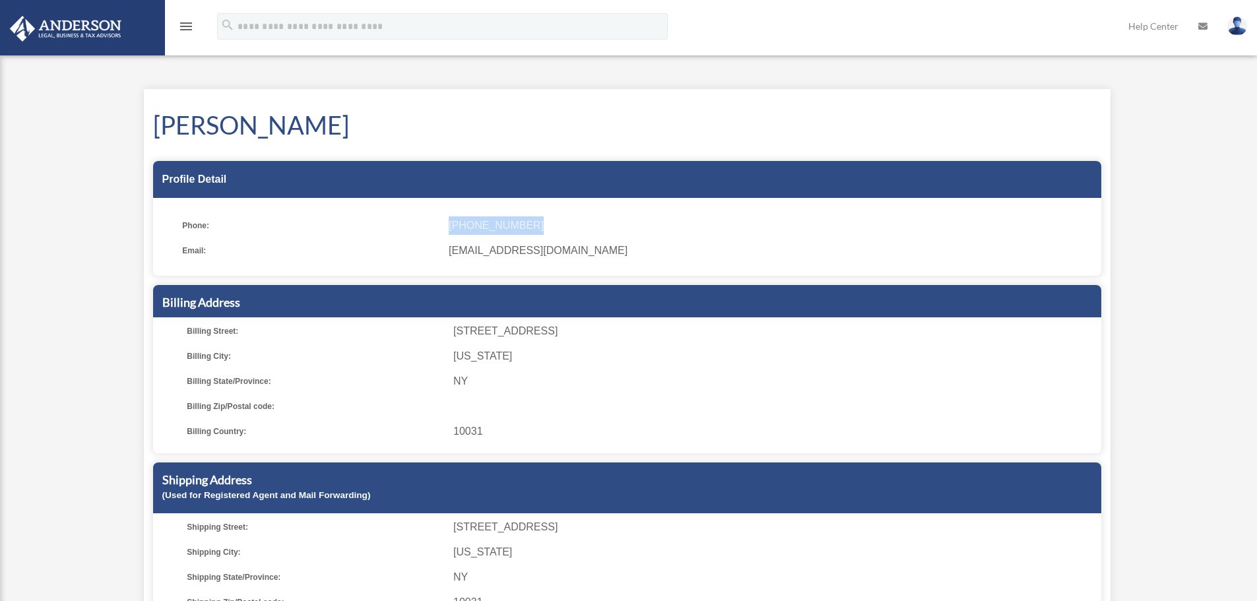
click at [187, 30] on icon "menu" at bounding box center [186, 26] width 16 height 16
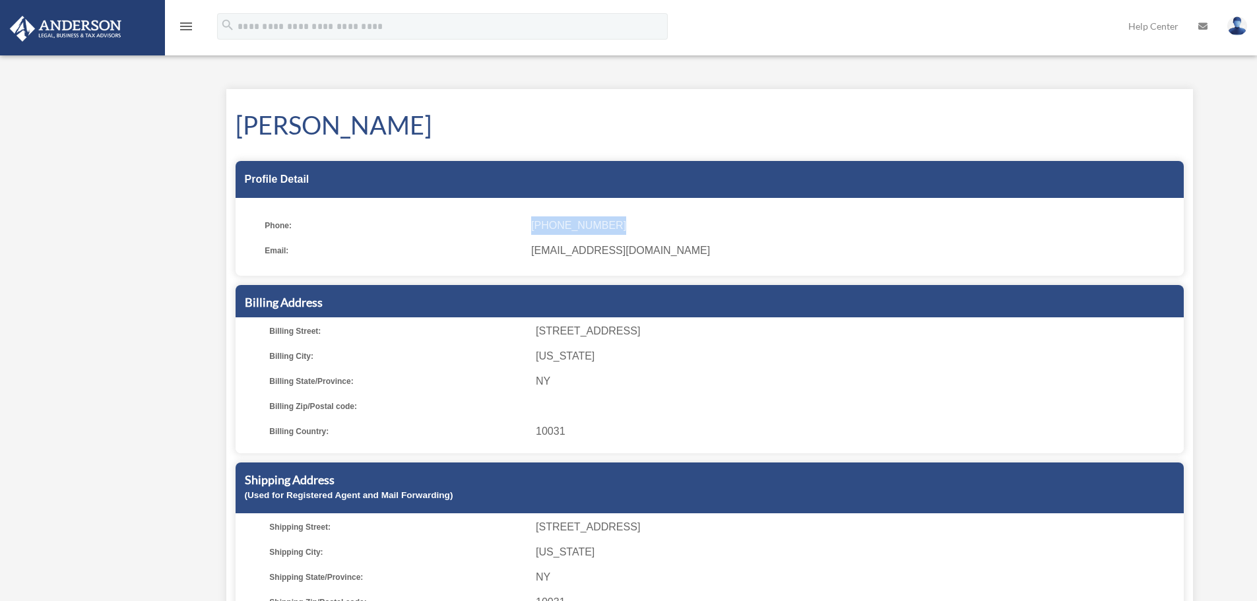
click at [93, 35] on img at bounding box center [65, 29] width 119 height 26
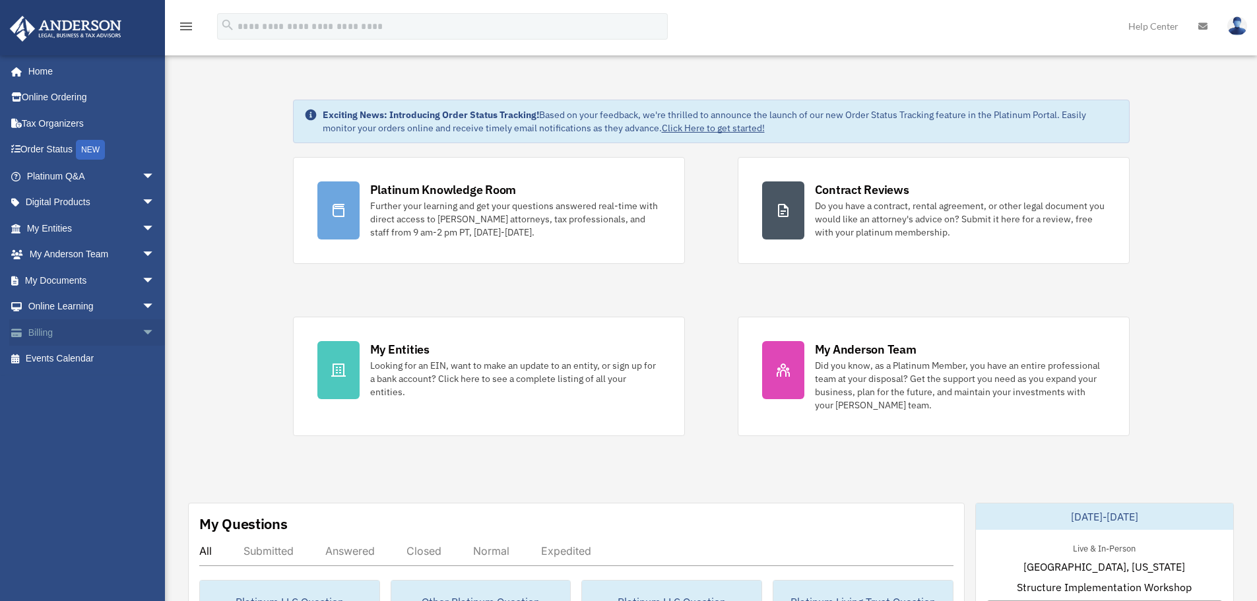
click at [142, 333] on span "arrow_drop_down" at bounding box center [155, 332] width 26 height 27
click at [142, 306] on span "arrow_drop_down" at bounding box center [155, 307] width 26 height 27
click at [102, 327] on link "Courses" at bounding box center [96, 332] width 156 height 26
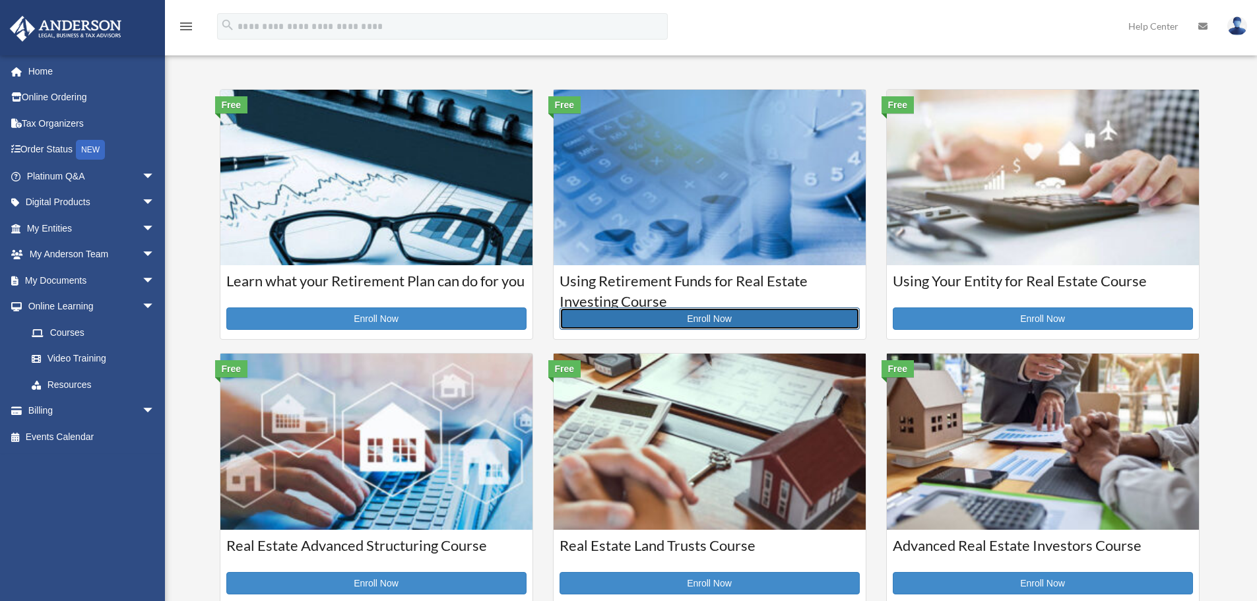
click at [730, 318] on link "Enroll Now" at bounding box center [710, 319] width 300 height 22
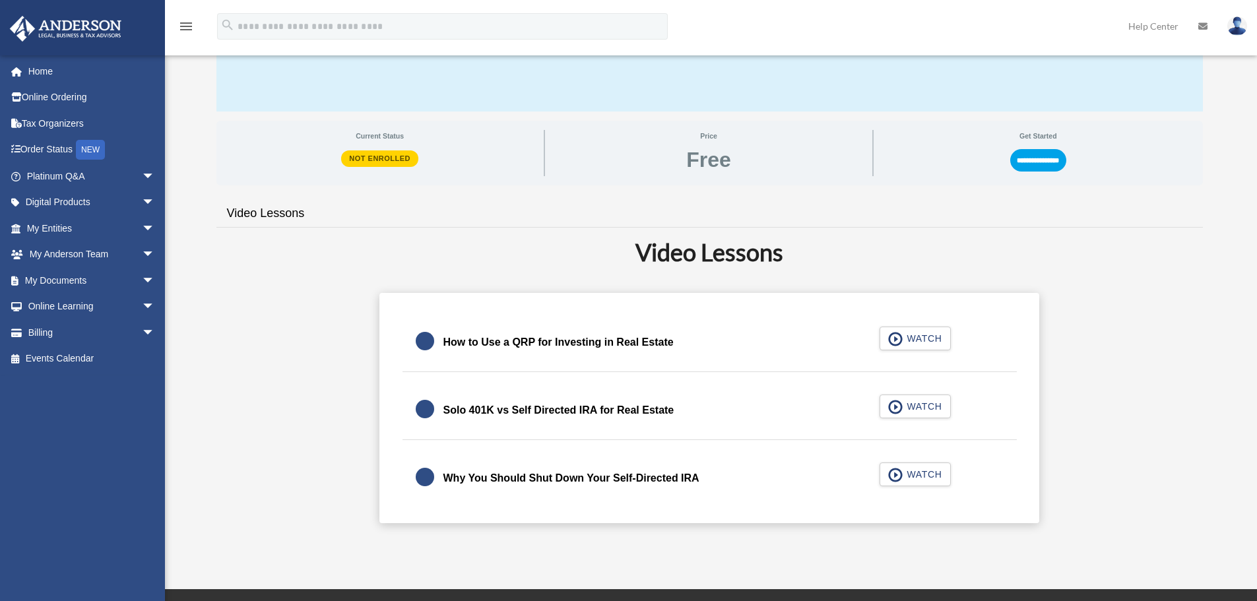
scroll to position [168, 0]
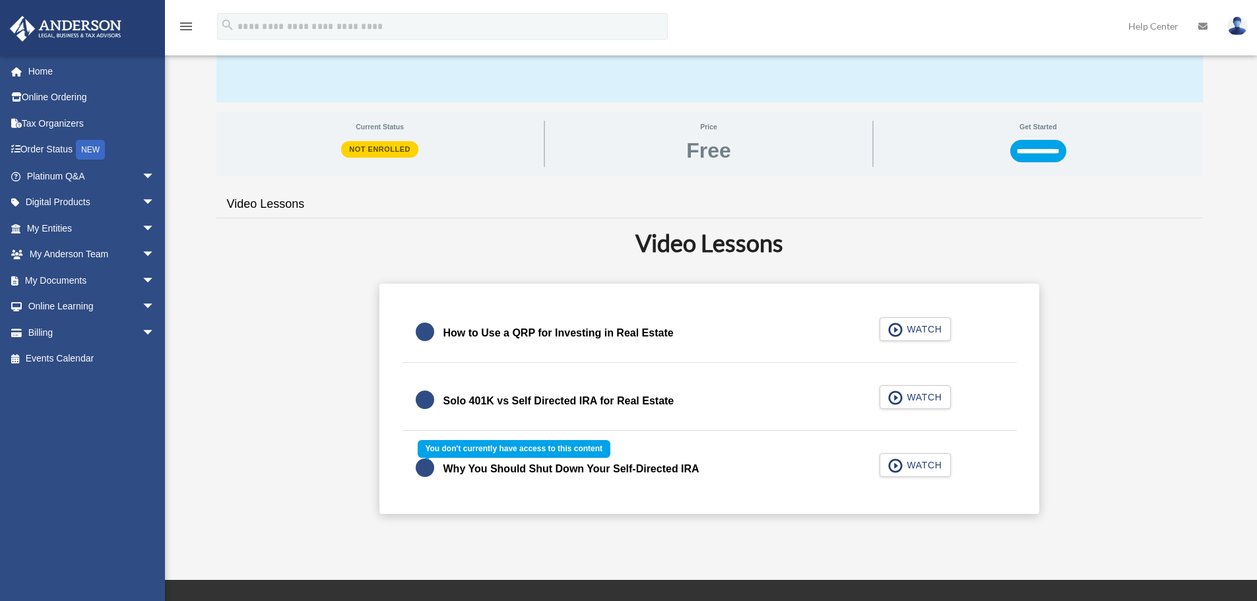
click at [916, 461] on div "Why You Should Shut Down Your Self-Directed IRA WATCH" at bounding box center [709, 469] width 647 height 58
click at [894, 471] on div "Why You Should Shut Down Your Self-Directed IRA WATCH" at bounding box center [709, 469] width 647 height 58
click at [1038, 152] on input "**********" at bounding box center [1038, 151] width 56 height 22
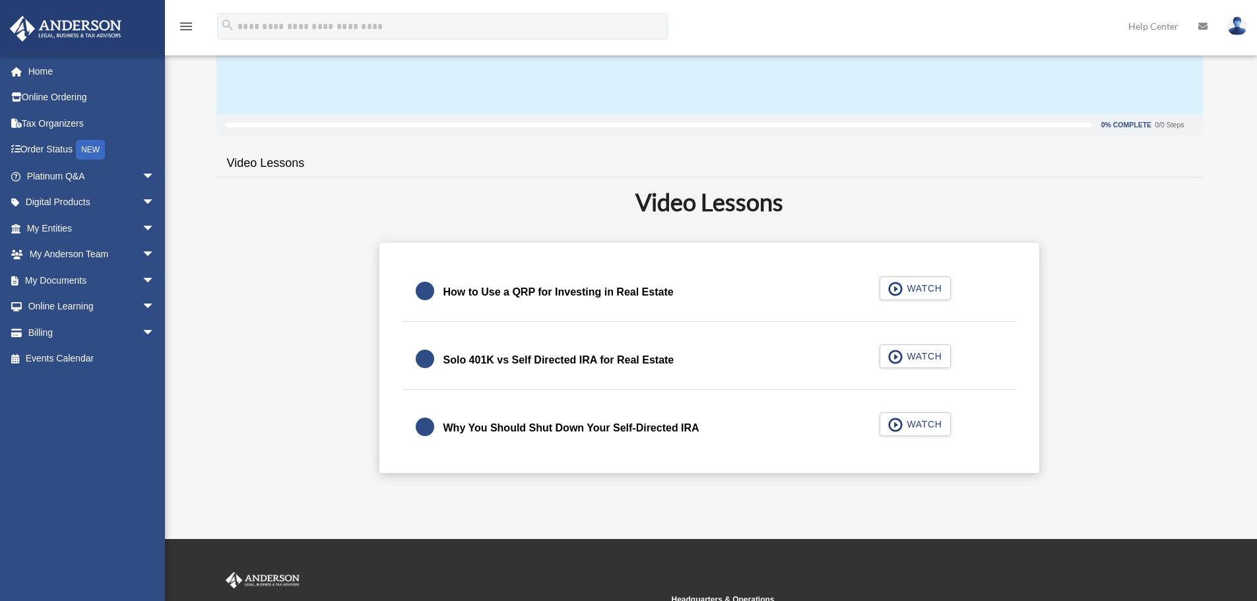
scroll to position [157, 0]
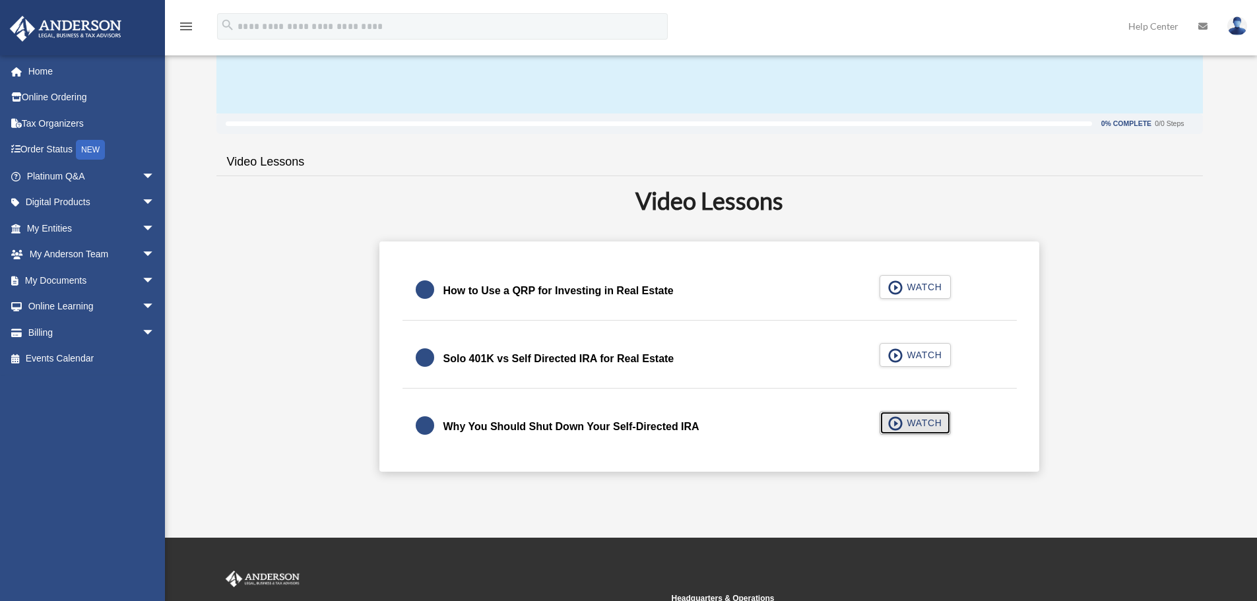
click at [899, 429] on span "button" at bounding box center [895, 423] width 15 height 15
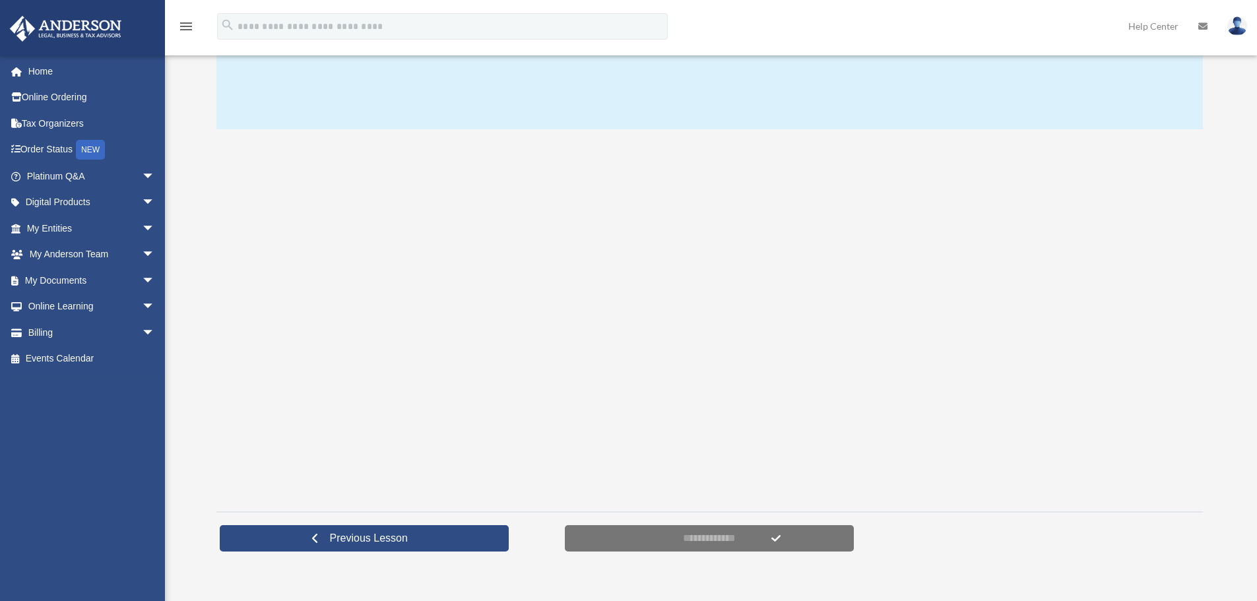
scroll to position [152, 0]
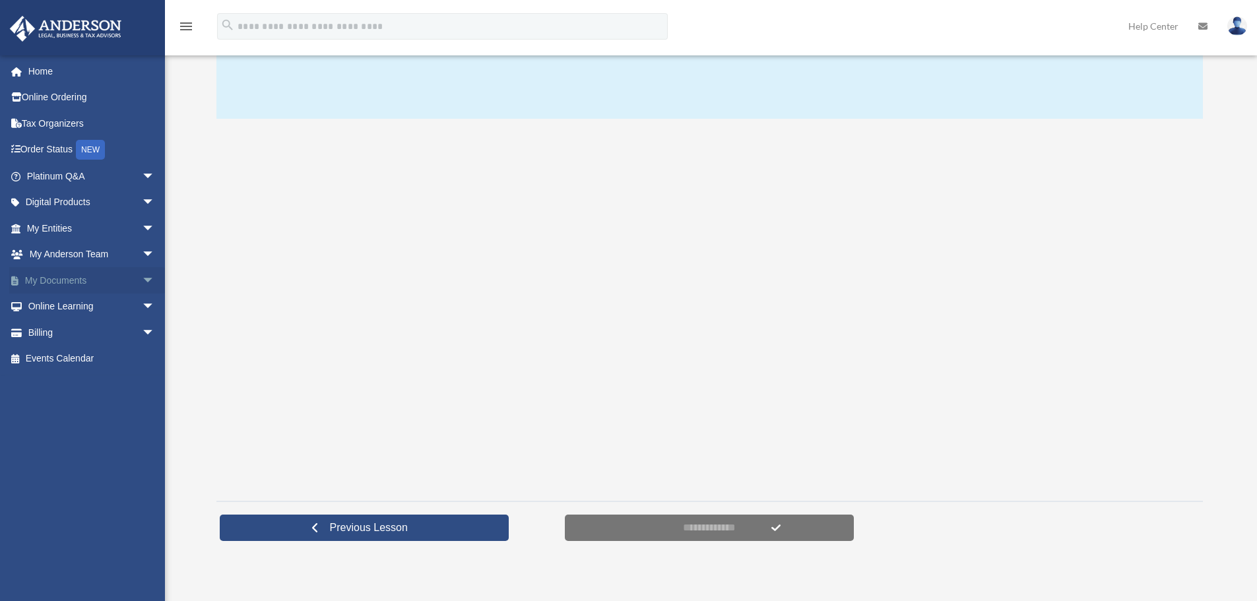
click at [142, 279] on span "arrow_drop_down" at bounding box center [155, 280] width 26 height 27
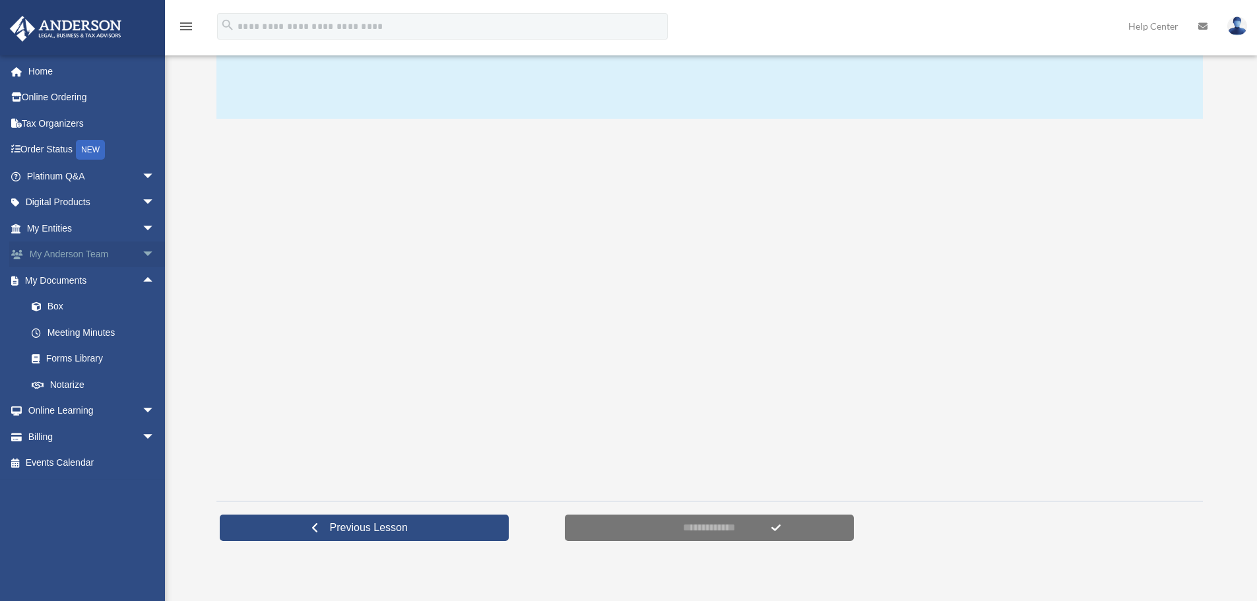
click at [142, 254] on span "arrow_drop_down" at bounding box center [155, 255] width 26 height 27
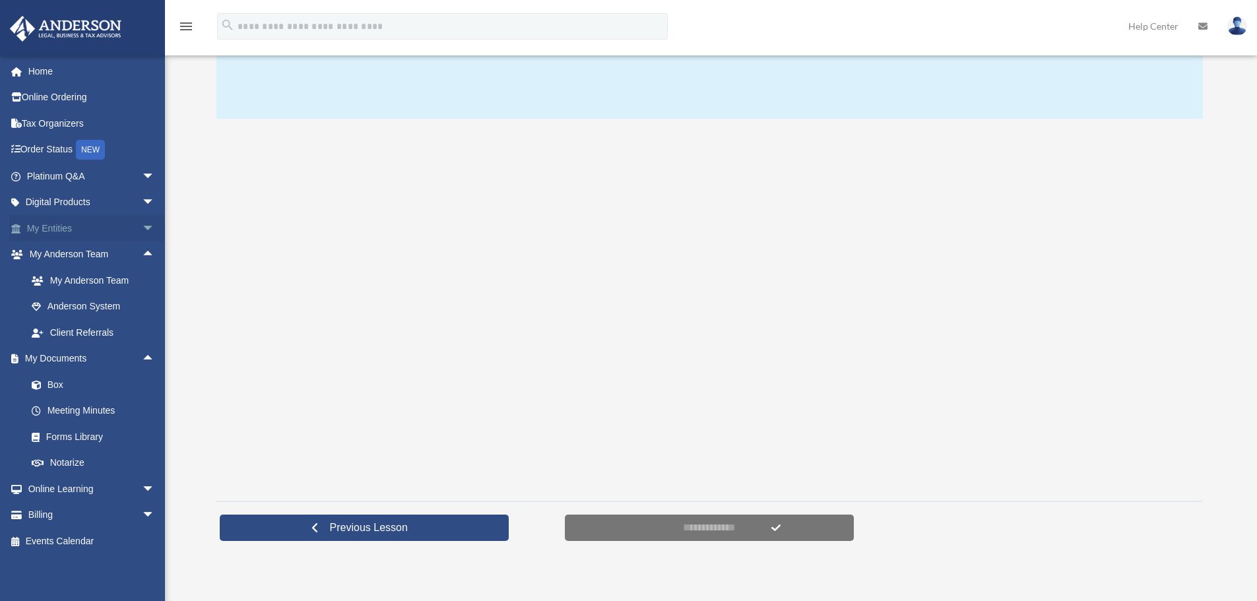
click at [142, 232] on span "arrow_drop_down" at bounding box center [155, 228] width 26 height 27
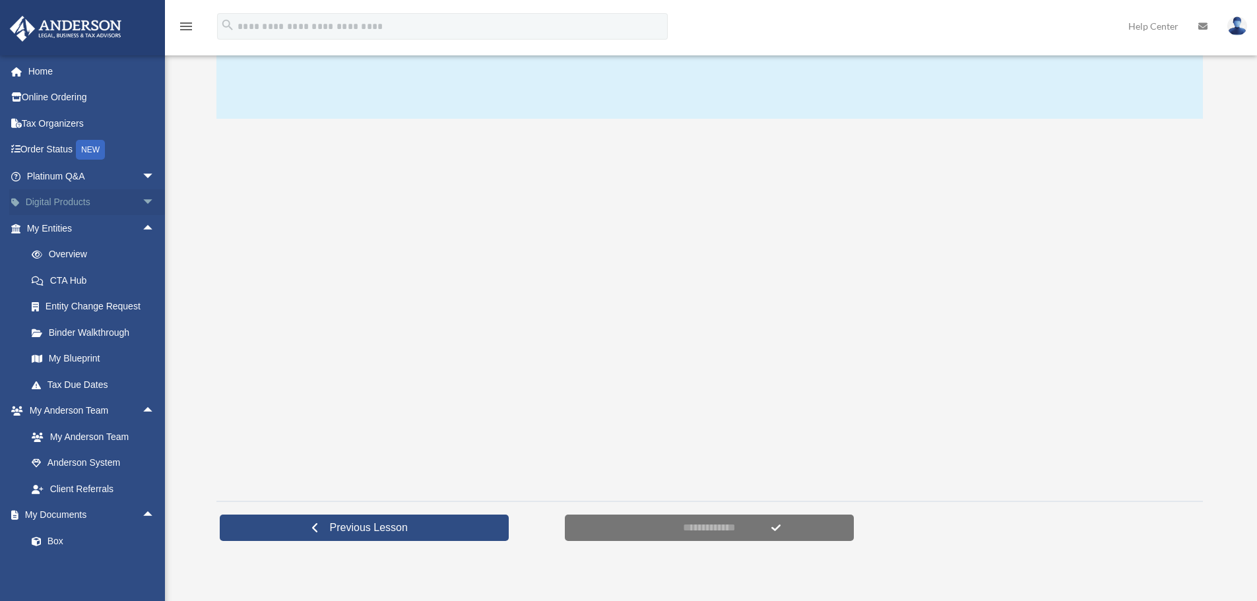
click at [142, 205] on span "arrow_drop_down" at bounding box center [155, 202] width 26 height 27
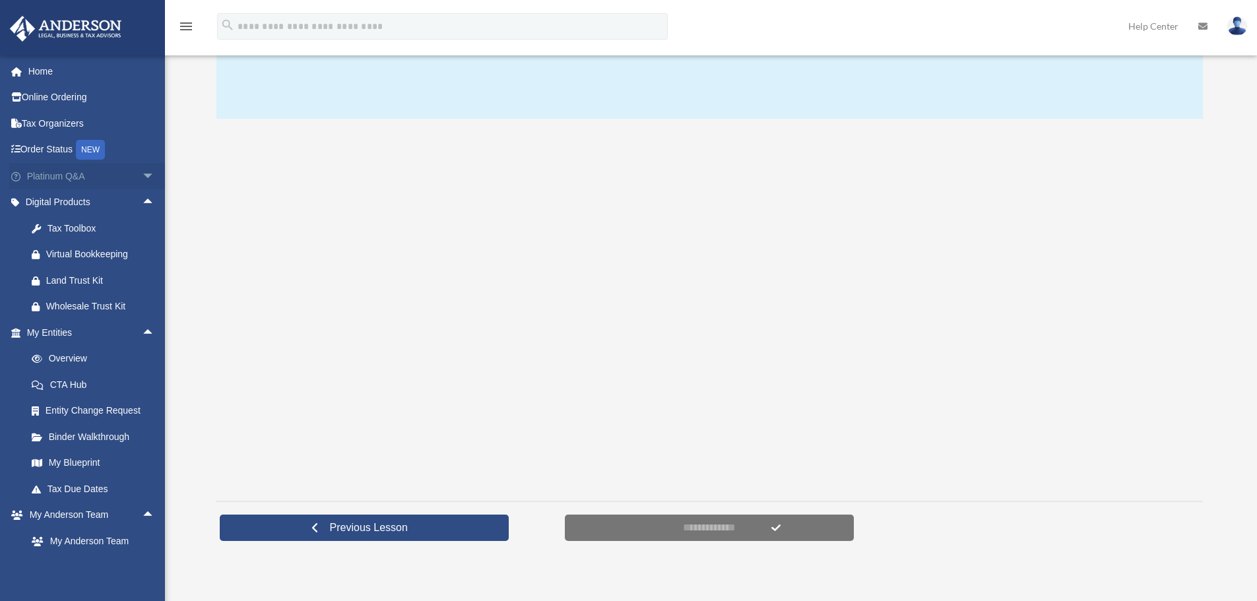
click at [142, 178] on span "arrow_drop_down" at bounding box center [155, 176] width 26 height 27
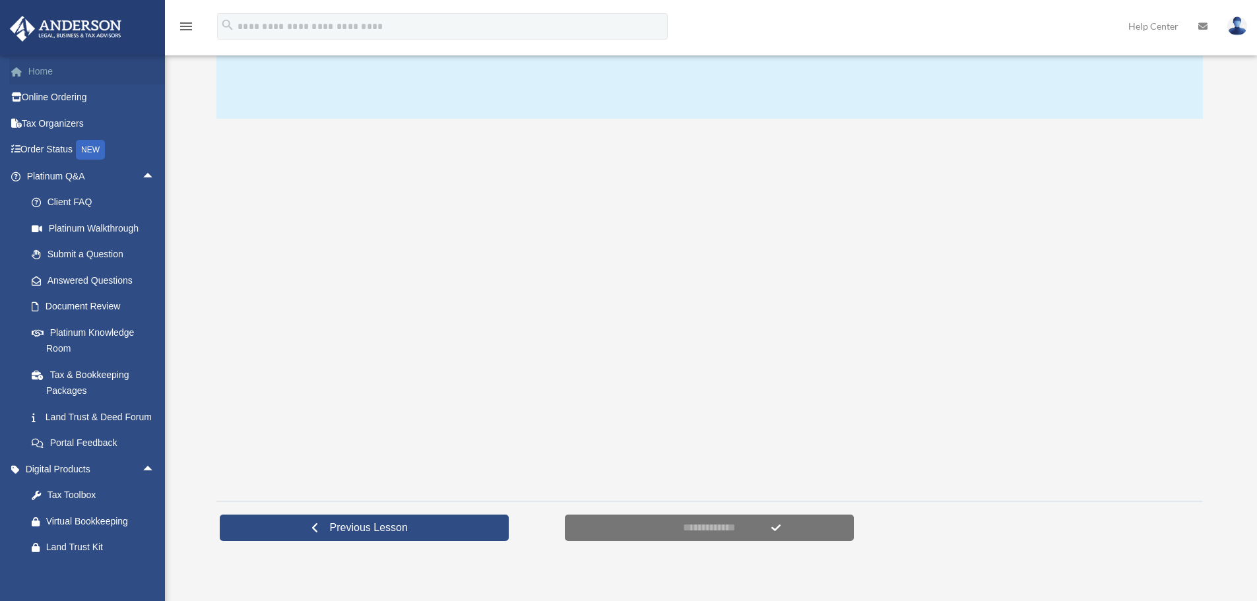
click at [47, 67] on link "Home" at bounding box center [92, 71] width 166 height 26
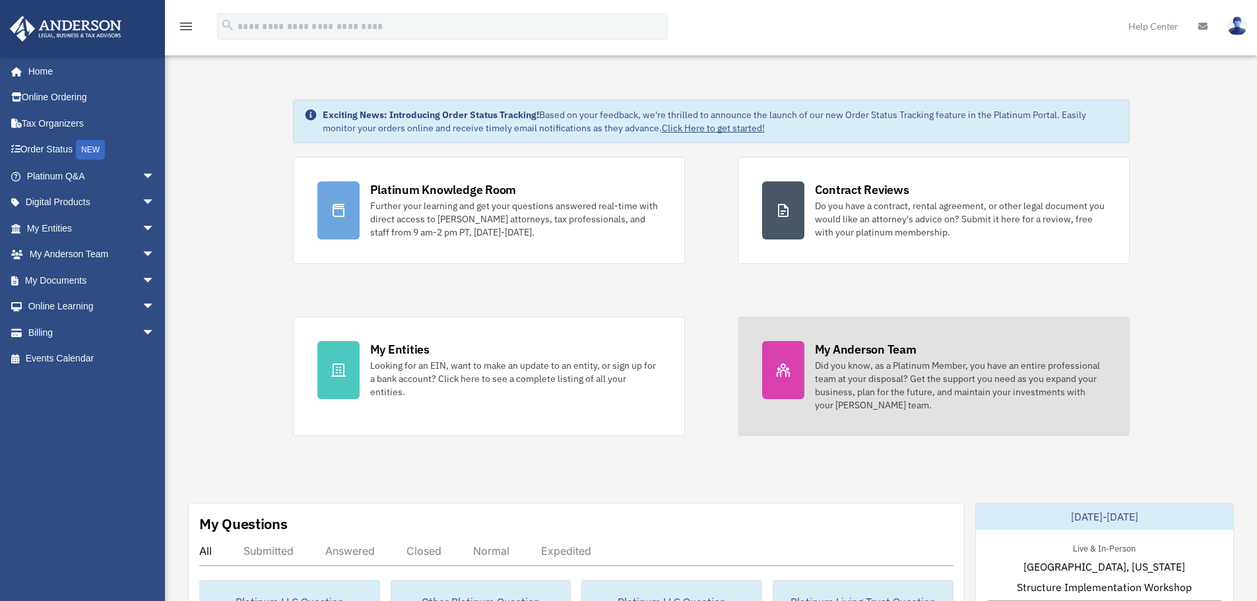
click at [863, 370] on div "Did you know, as a Platinum Member, you have an entire professional team at you…" at bounding box center [960, 385] width 290 height 53
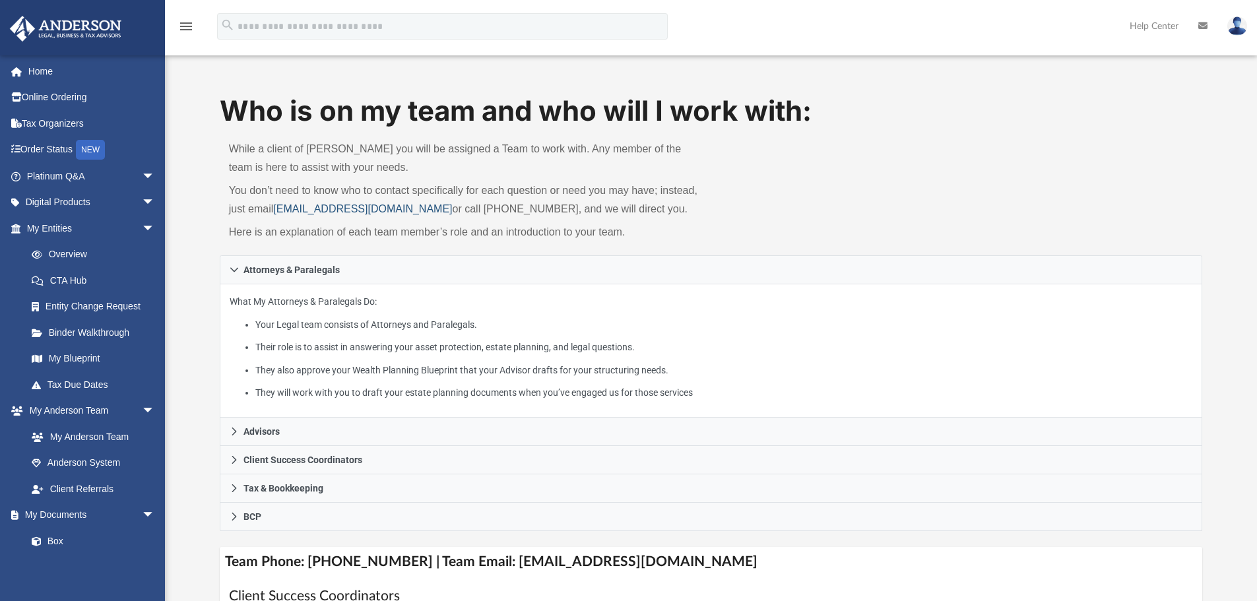
click at [345, 207] on link "[EMAIL_ADDRESS][DOMAIN_NAME]" at bounding box center [362, 208] width 179 height 11
click at [906, 190] on div "Who is on my team and who will I work with: While a client of [PERSON_NAME] you…" at bounding box center [711, 174] width 983 height 164
click at [1230, 32] on img at bounding box center [1238, 25] width 20 height 19
click at [1016, 117] on link "Logout" at bounding box center [1039, 115] width 132 height 27
